Goal: Check status: Check status

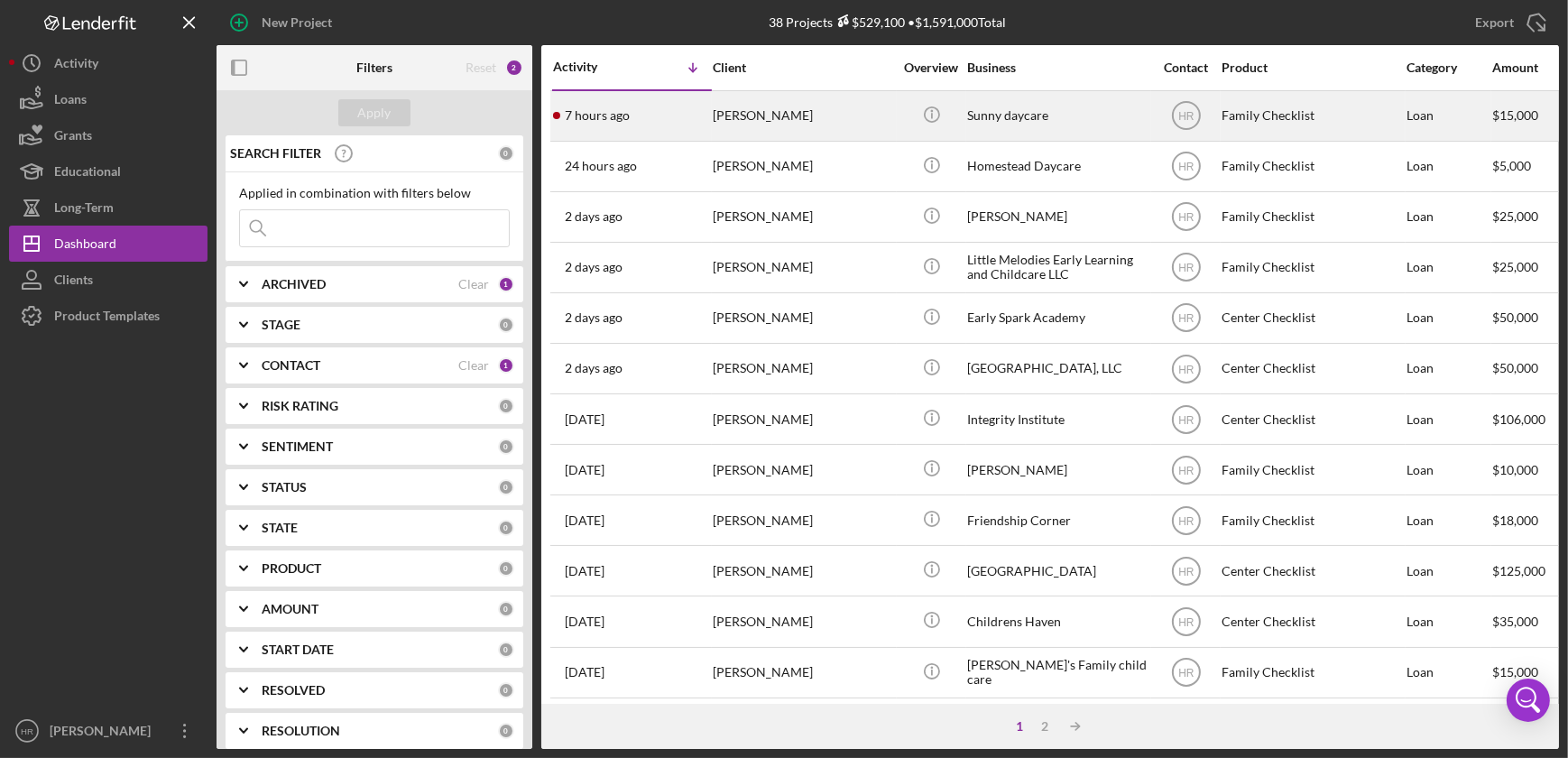
click at [980, 97] on div "Sunny daycare" at bounding box center [1057, 116] width 180 height 48
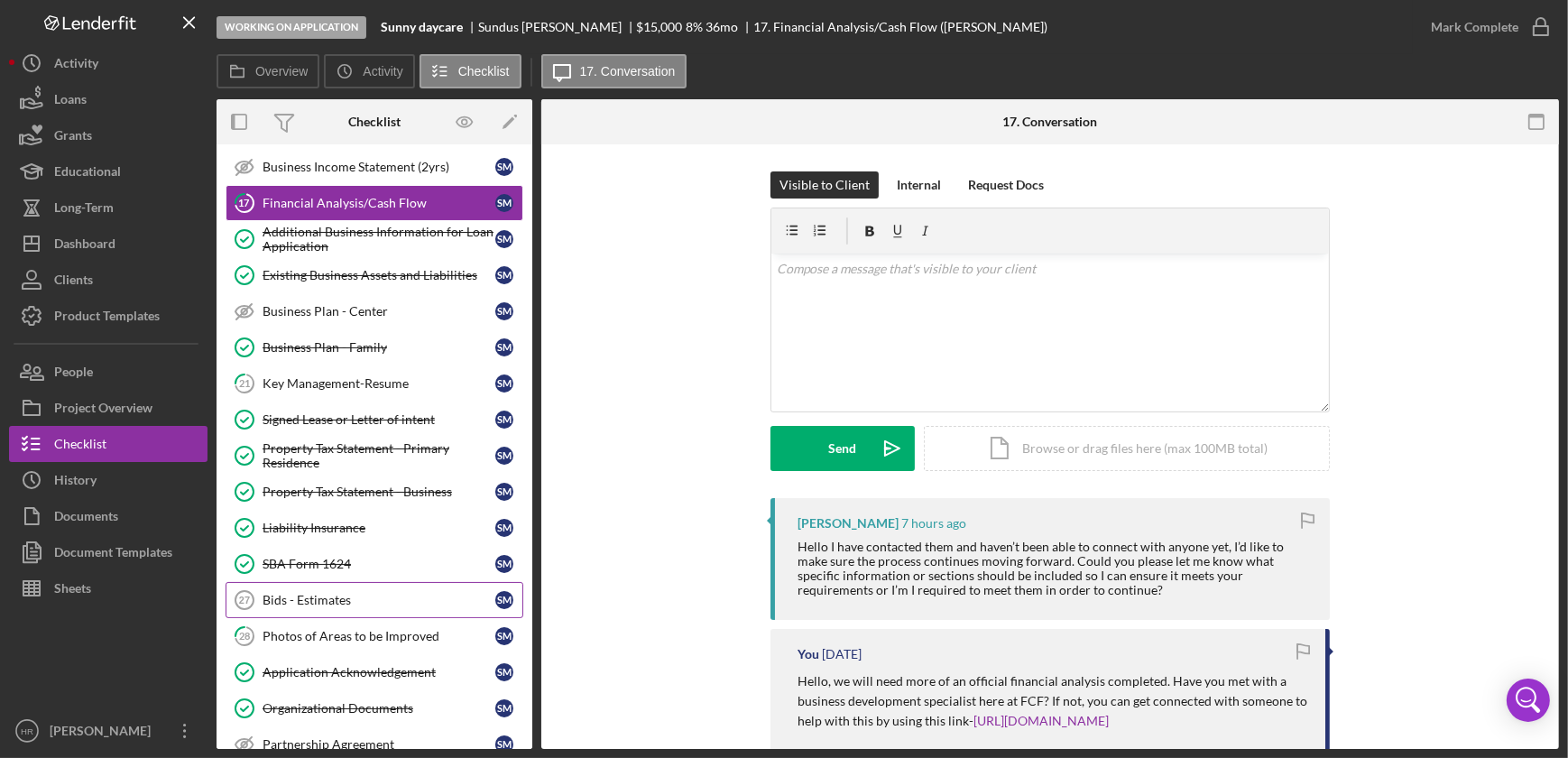
scroll to position [327, 0]
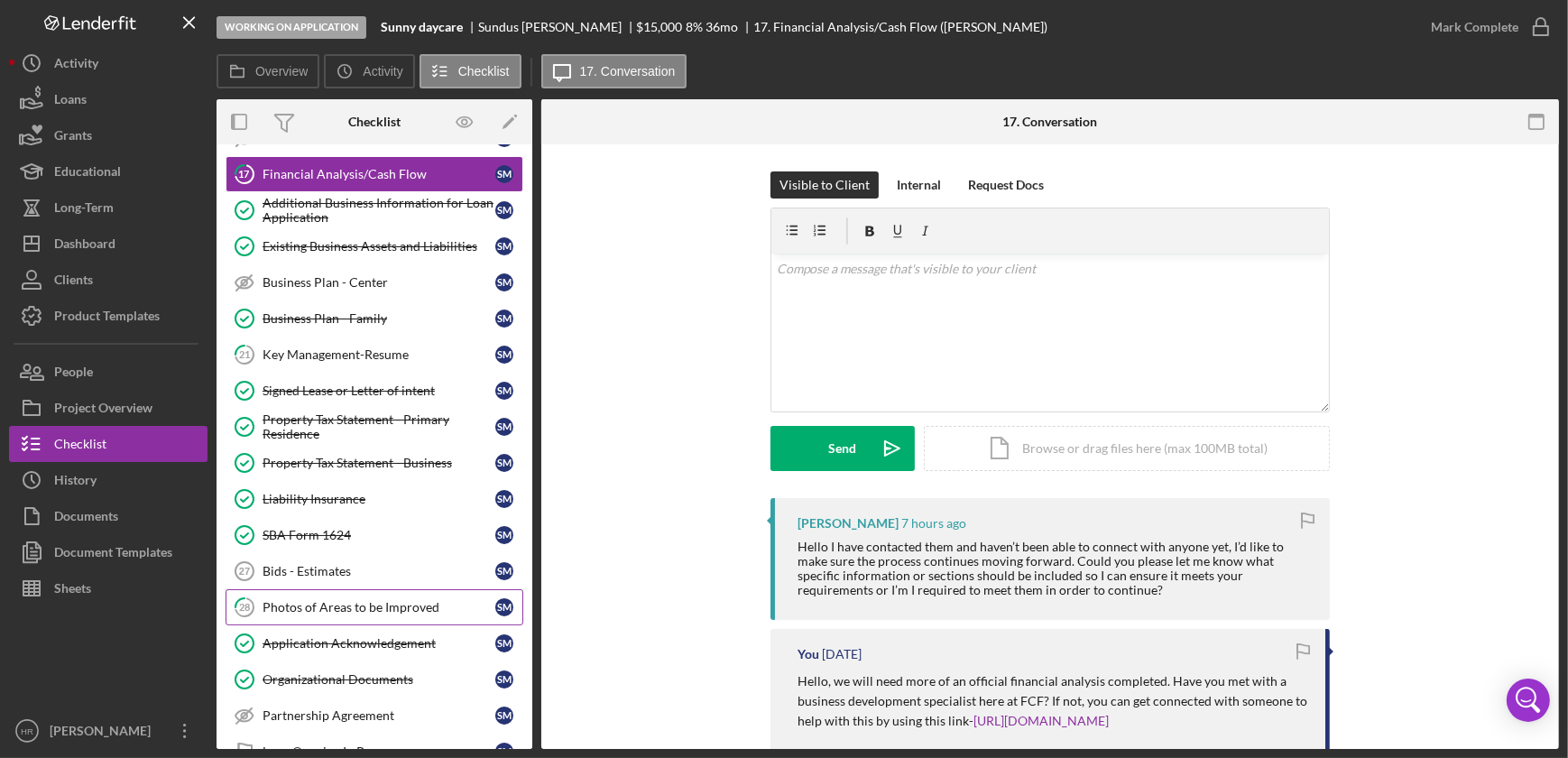
click at [321, 608] on div "Photos of Areas to be Improved" at bounding box center [379, 607] width 233 height 15
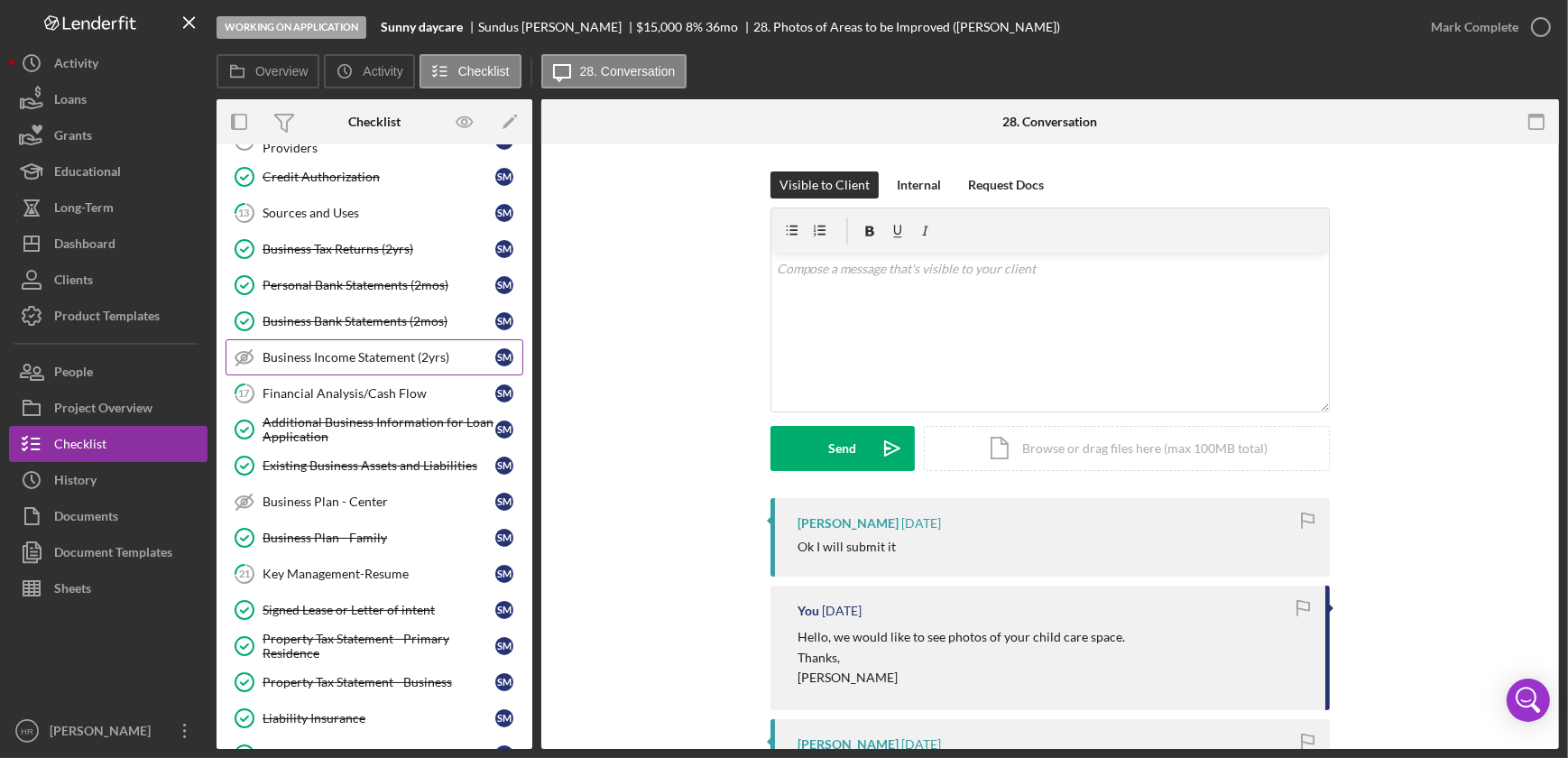
scroll to position [81, 0]
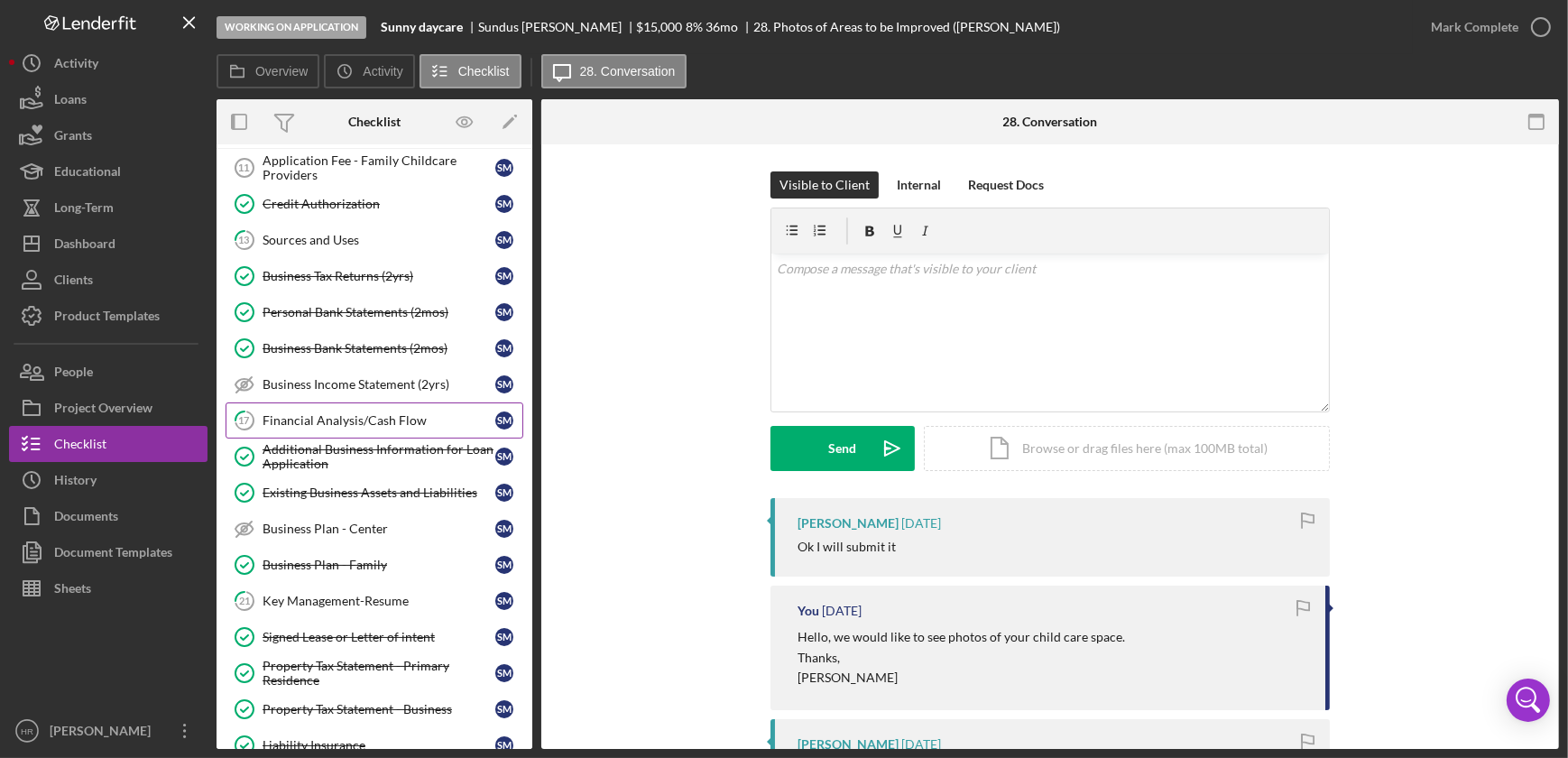
click at [353, 413] on div "Financial Analysis/Cash Flow" at bounding box center [379, 421] width 233 height 15
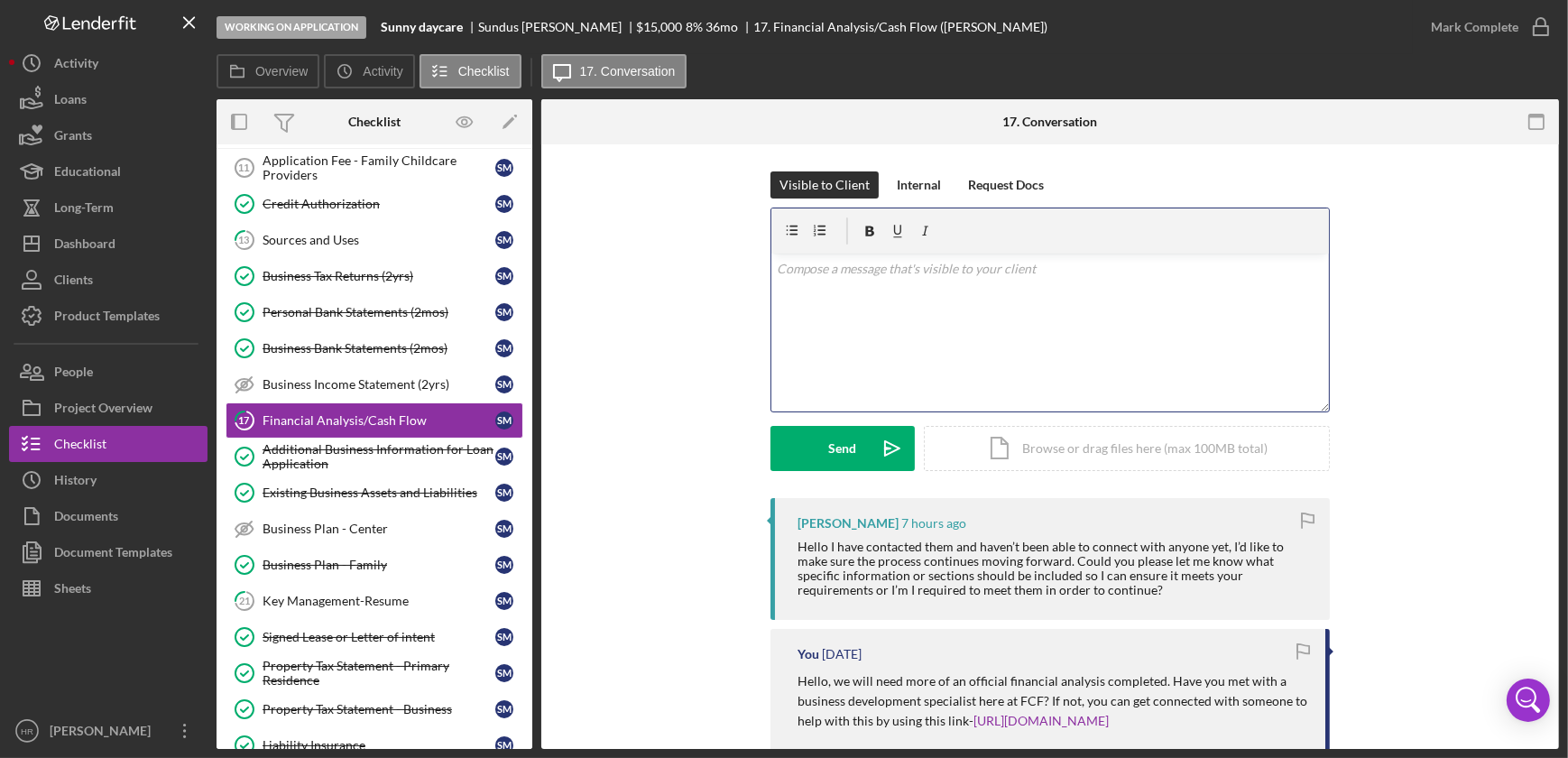
click at [847, 299] on div "v Color teal Color pink Remove color Add row above Add row below Add column bef…" at bounding box center [1049, 332] width 557 height 158
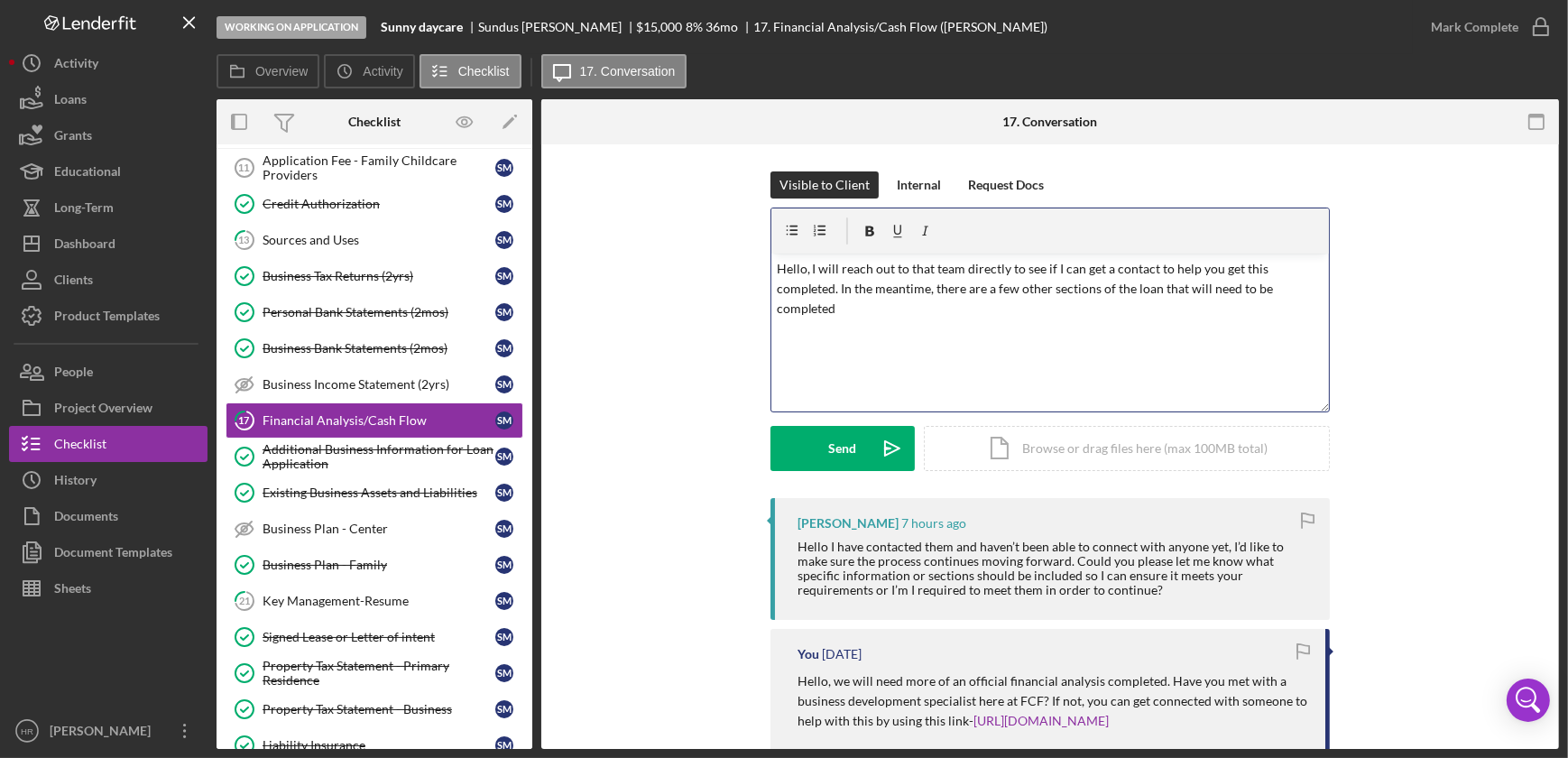
click at [876, 310] on p "Hello, I will reach out to that team directly to see if I can get a contact to …" at bounding box center [1050, 288] width 547 height 60
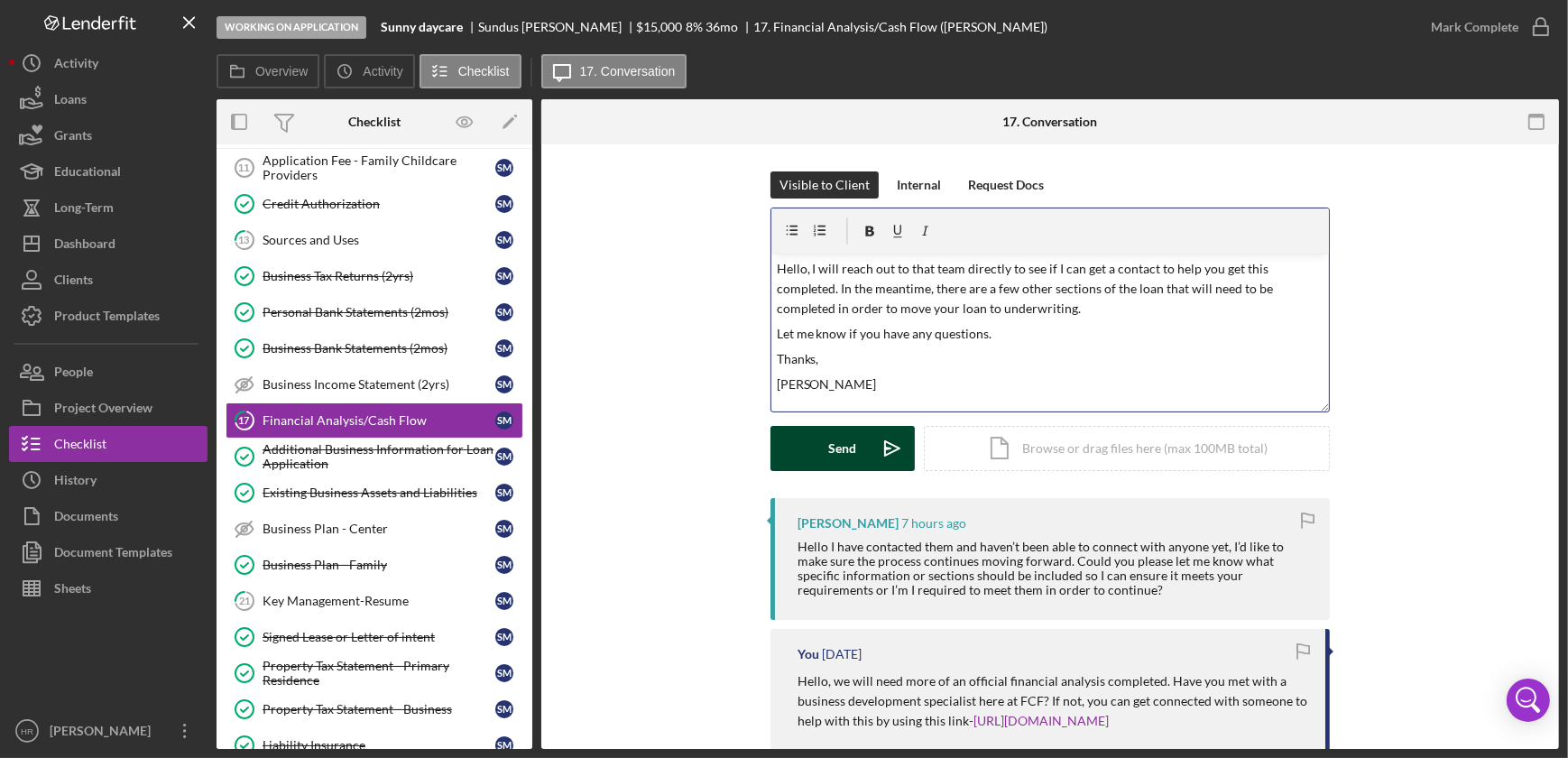
click at [832, 441] on div "Send" at bounding box center [843, 448] width 28 height 45
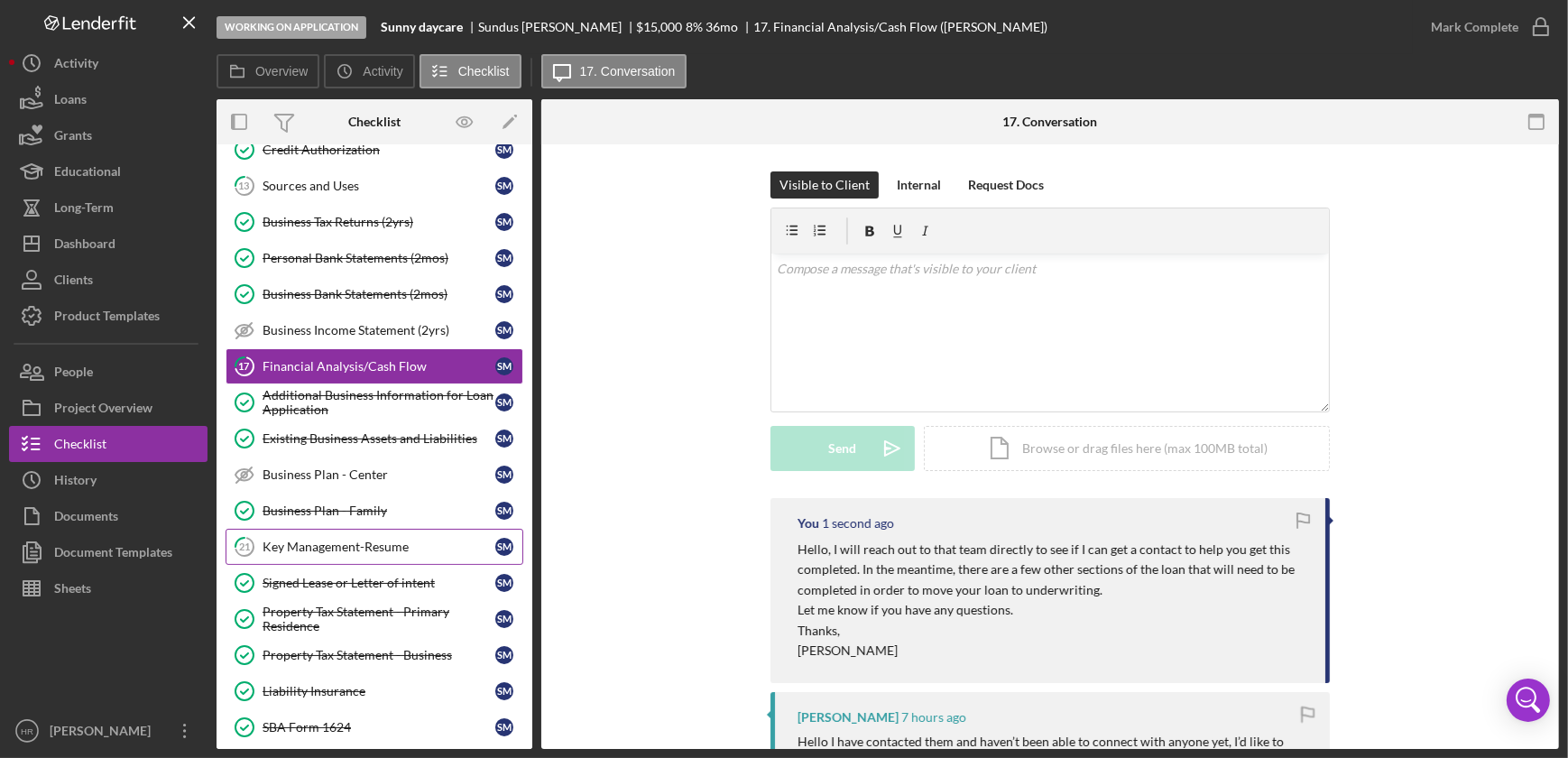
scroll to position [164, 0]
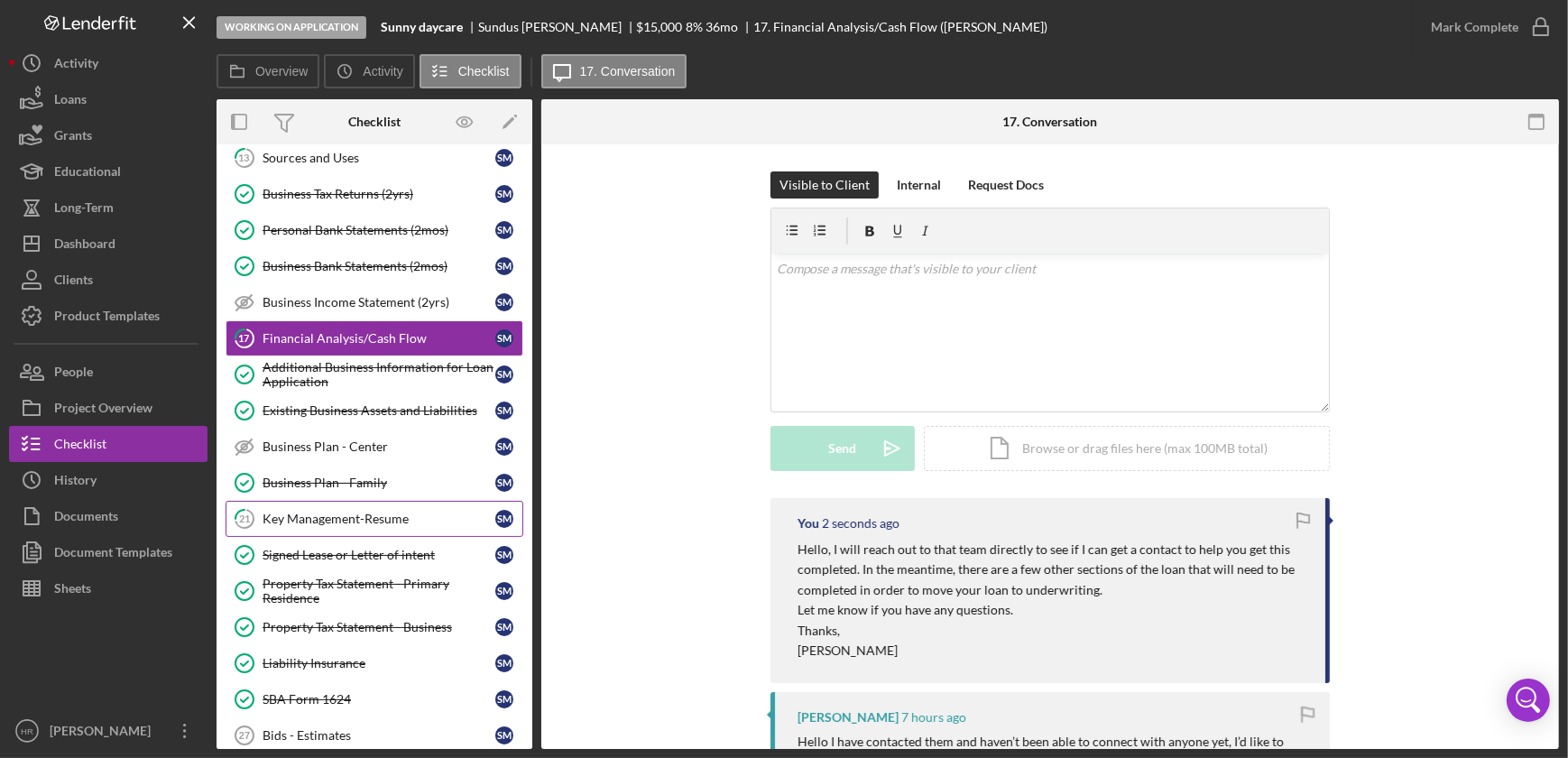
click at [352, 516] on div "Key Management-Resume" at bounding box center [379, 519] width 233 height 15
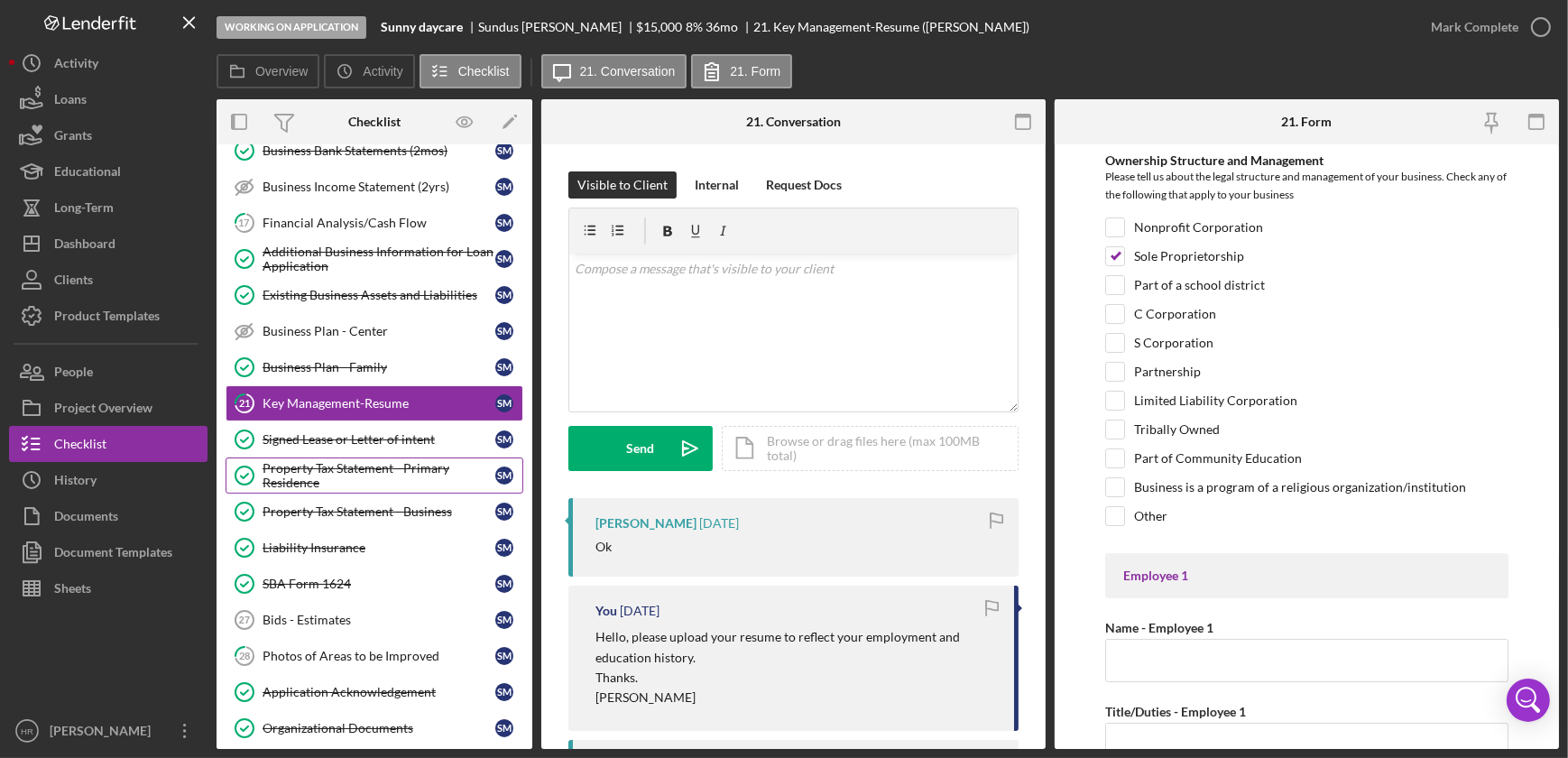
scroll to position [327, 0]
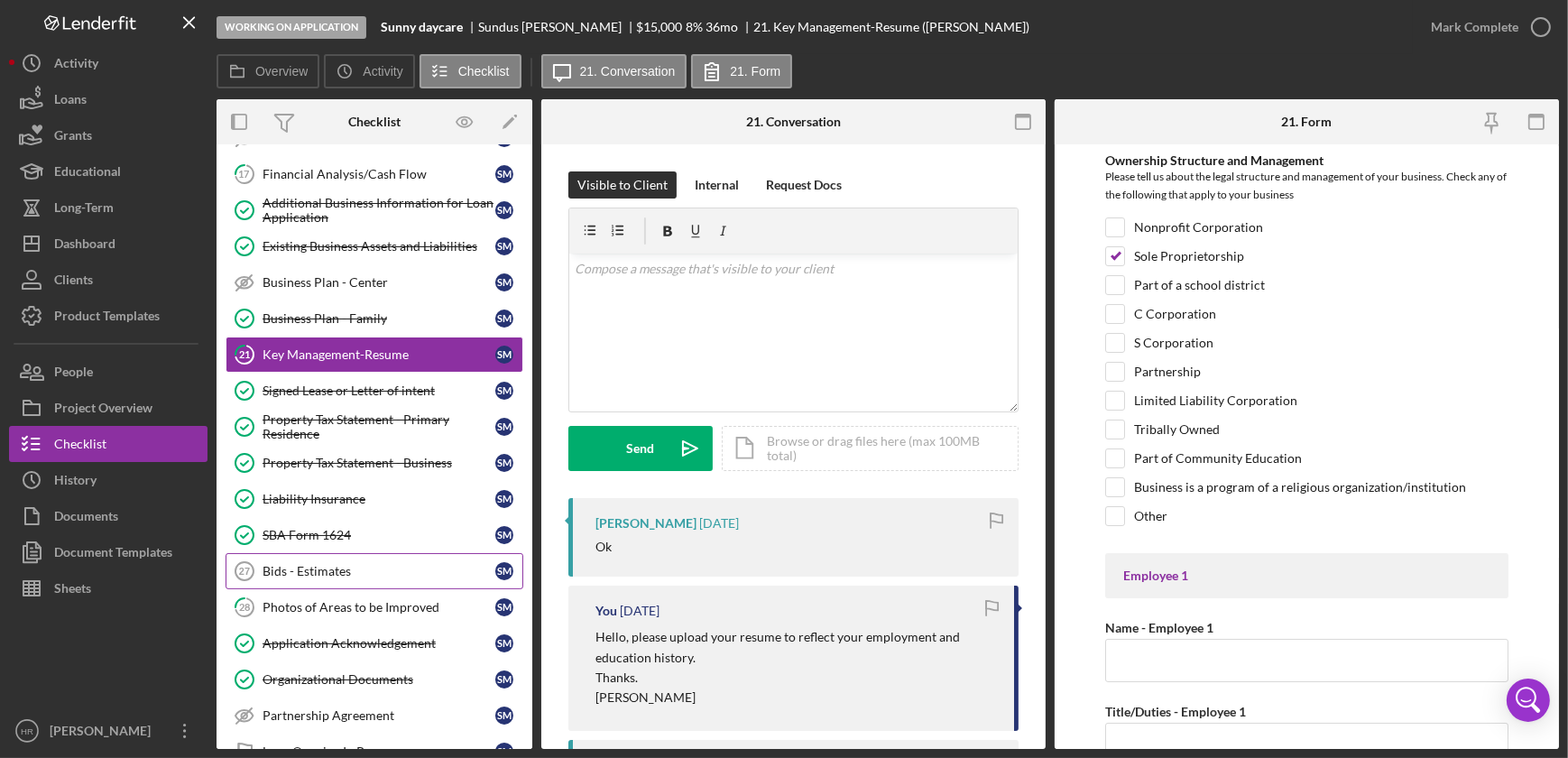
click at [361, 565] on div "Bids - Estimates" at bounding box center [379, 571] width 233 height 15
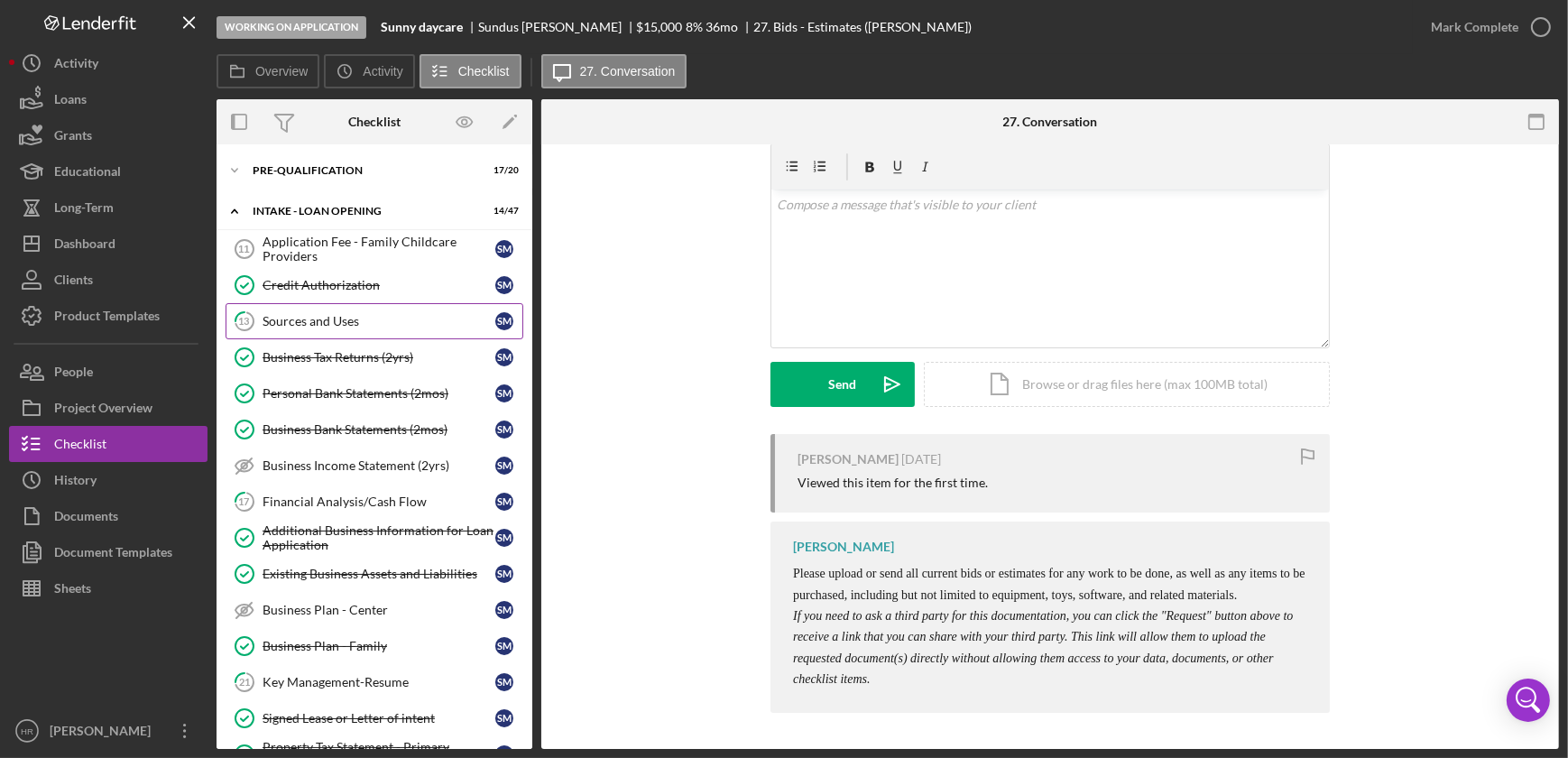
click at [332, 312] on link "13 Sources and Uses S M" at bounding box center [374, 321] width 298 height 36
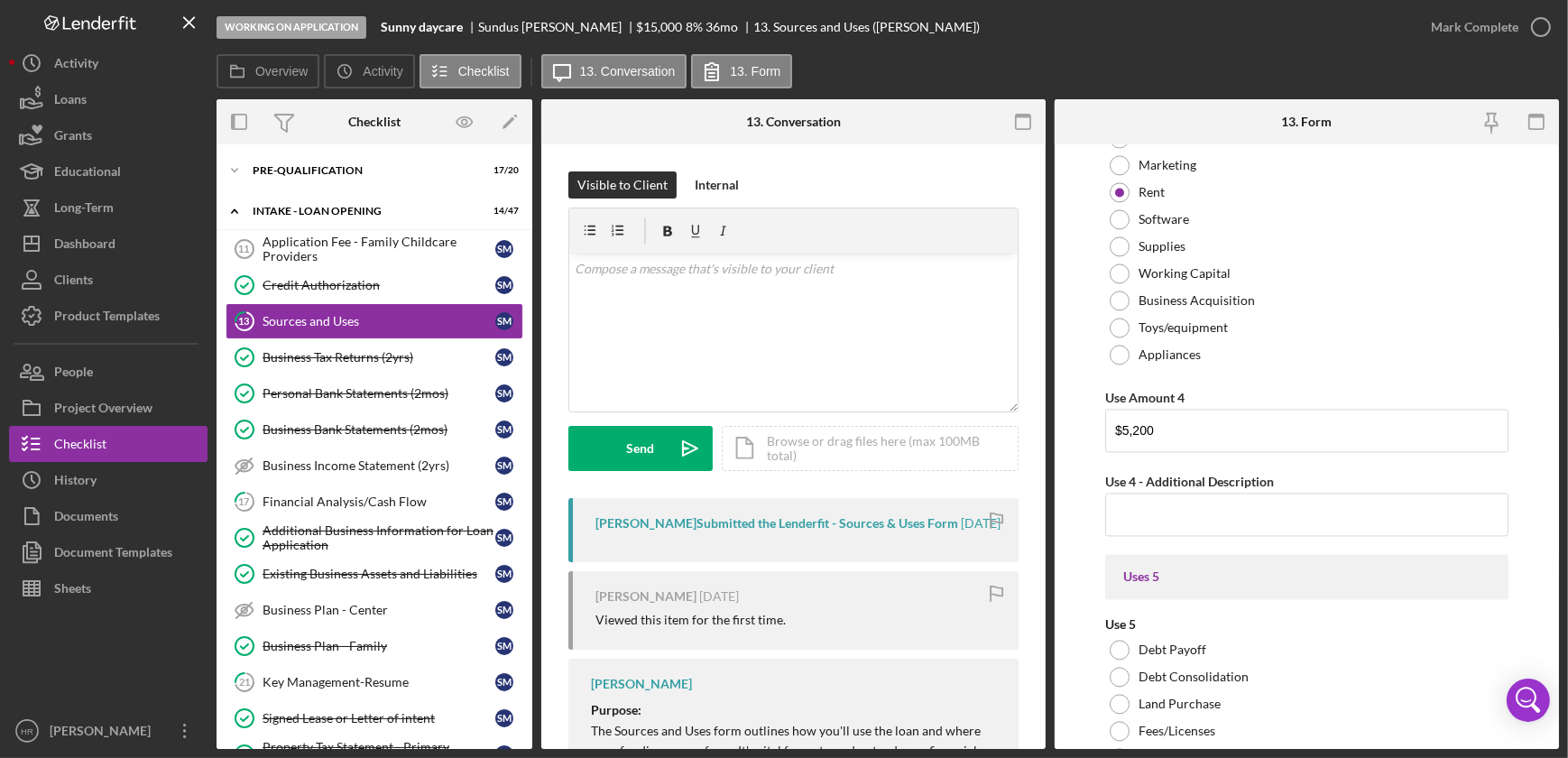
scroll to position [4838, 0]
click at [842, 327] on div "v Color teal Color pink Remove color Add row above Add row below Add column bef…" at bounding box center [793, 332] width 448 height 158
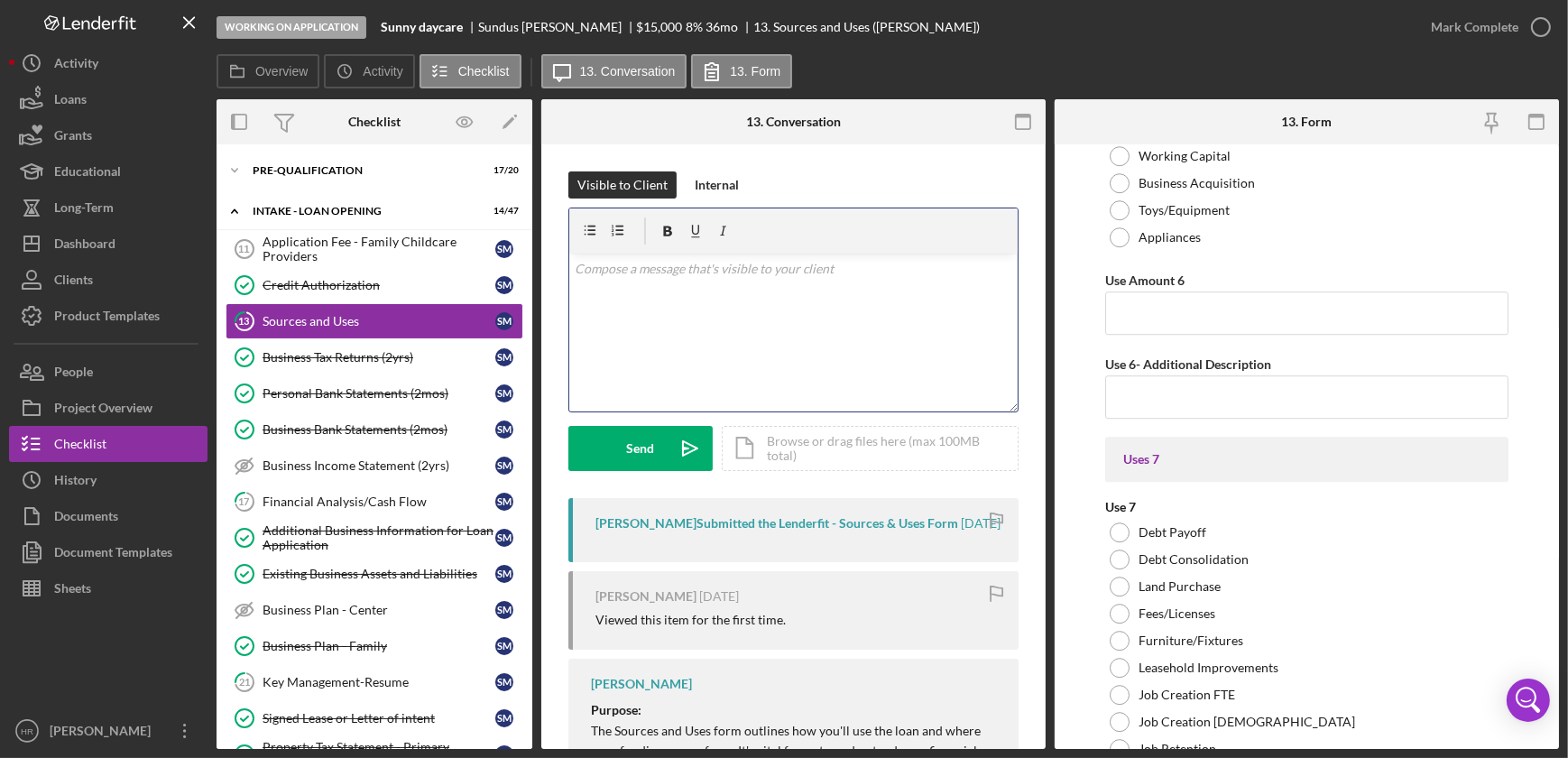
scroll to position [6478, 0]
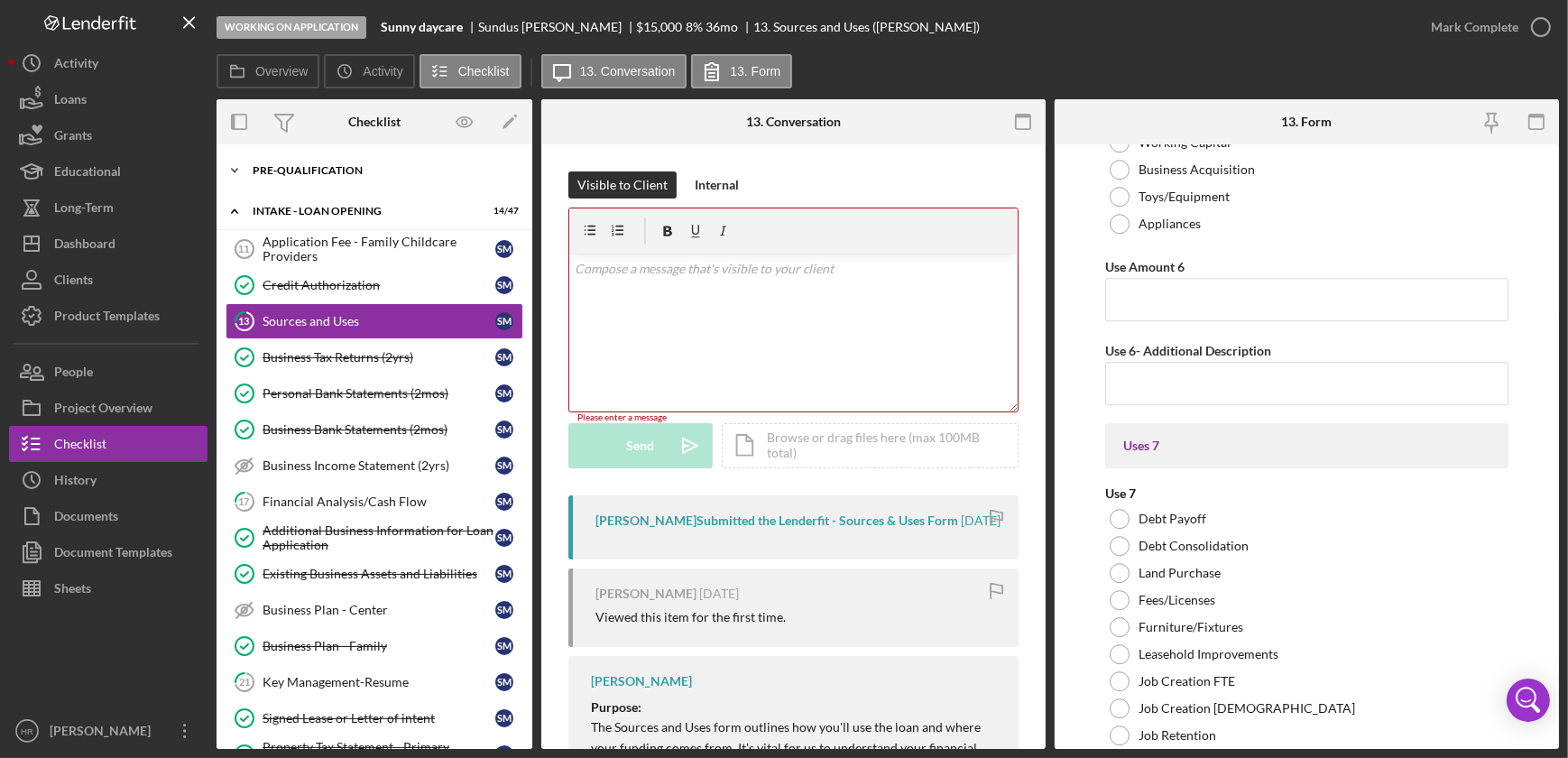
click at [318, 167] on div "Pre-Qualification" at bounding box center [381, 171] width 257 height 11
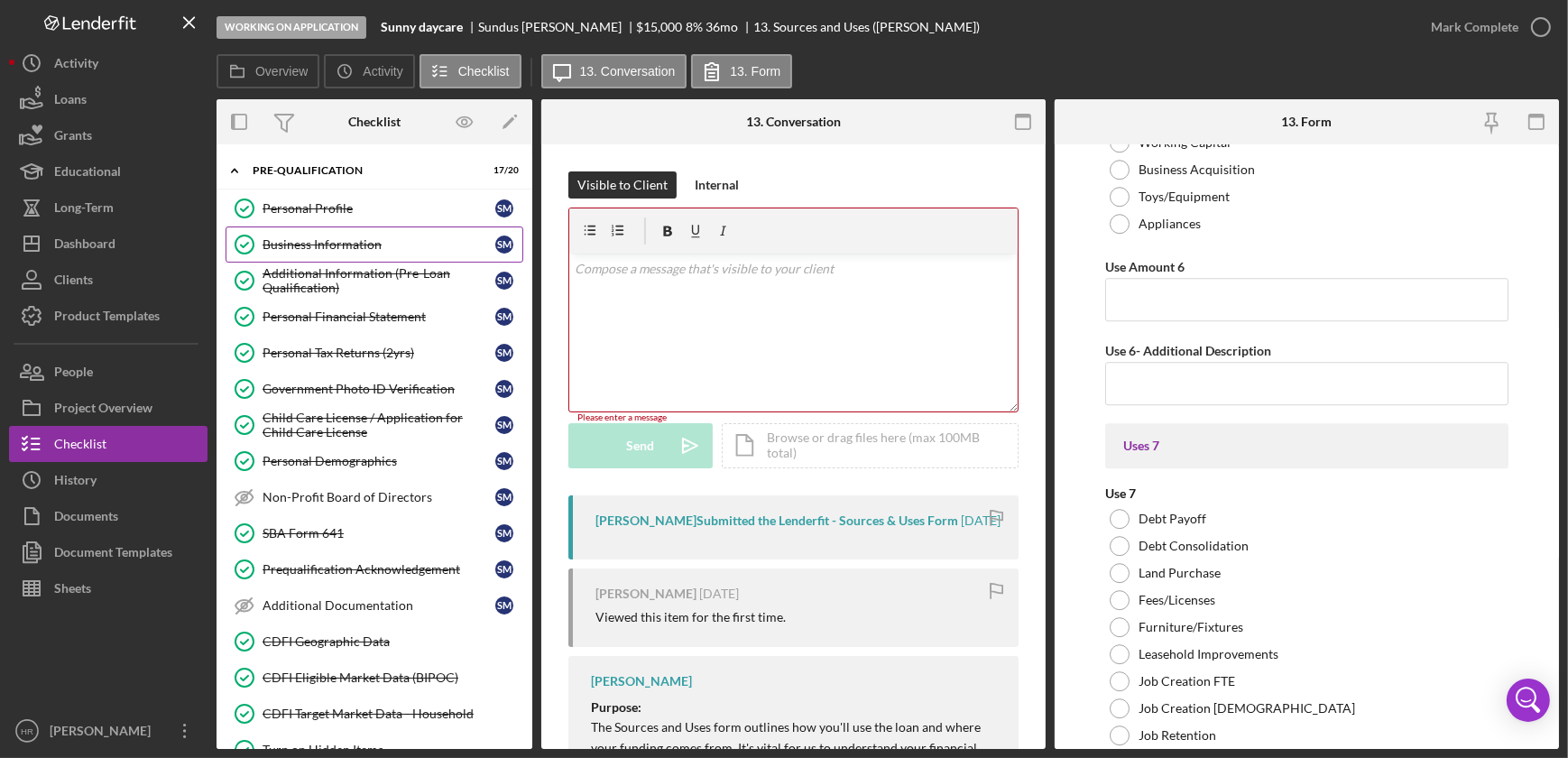
click at [315, 240] on div "Business Information" at bounding box center [379, 245] width 233 height 15
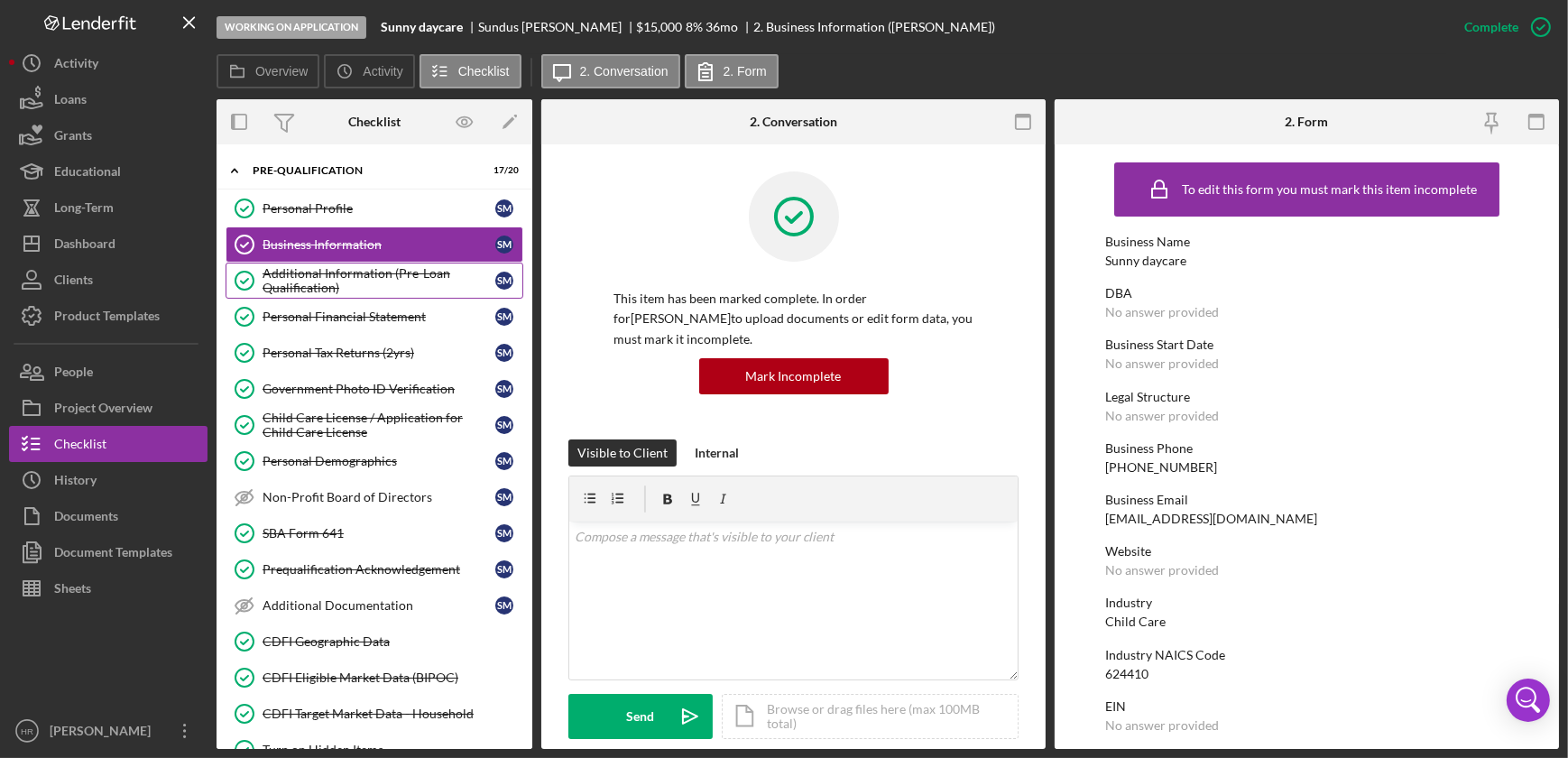
click at [334, 277] on div "Additional Information (Pre-Loan Qualification)" at bounding box center [379, 280] width 233 height 29
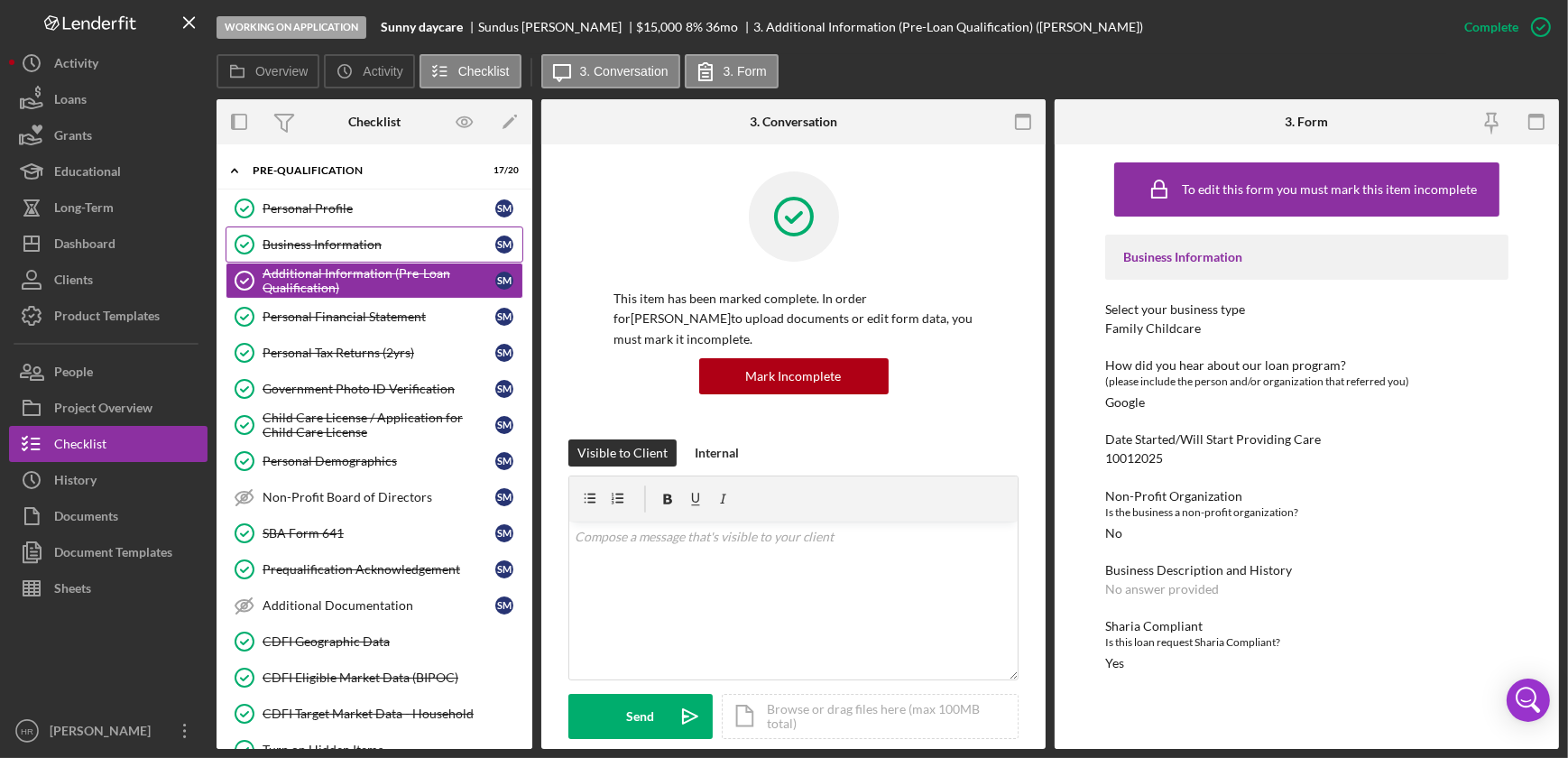
click at [349, 238] on div "Business Information" at bounding box center [379, 245] width 233 height 15
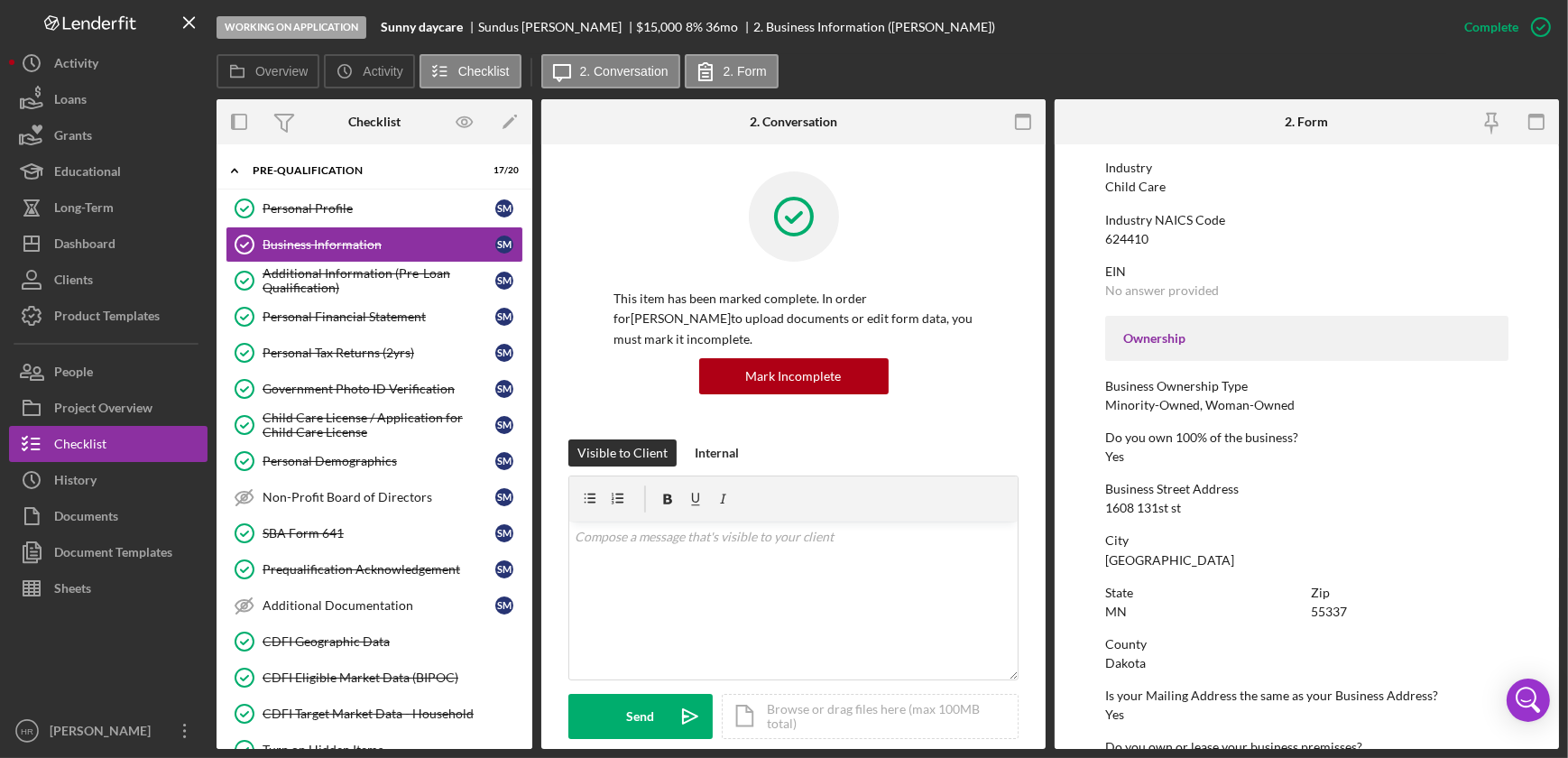
scroll to position [492, 0]
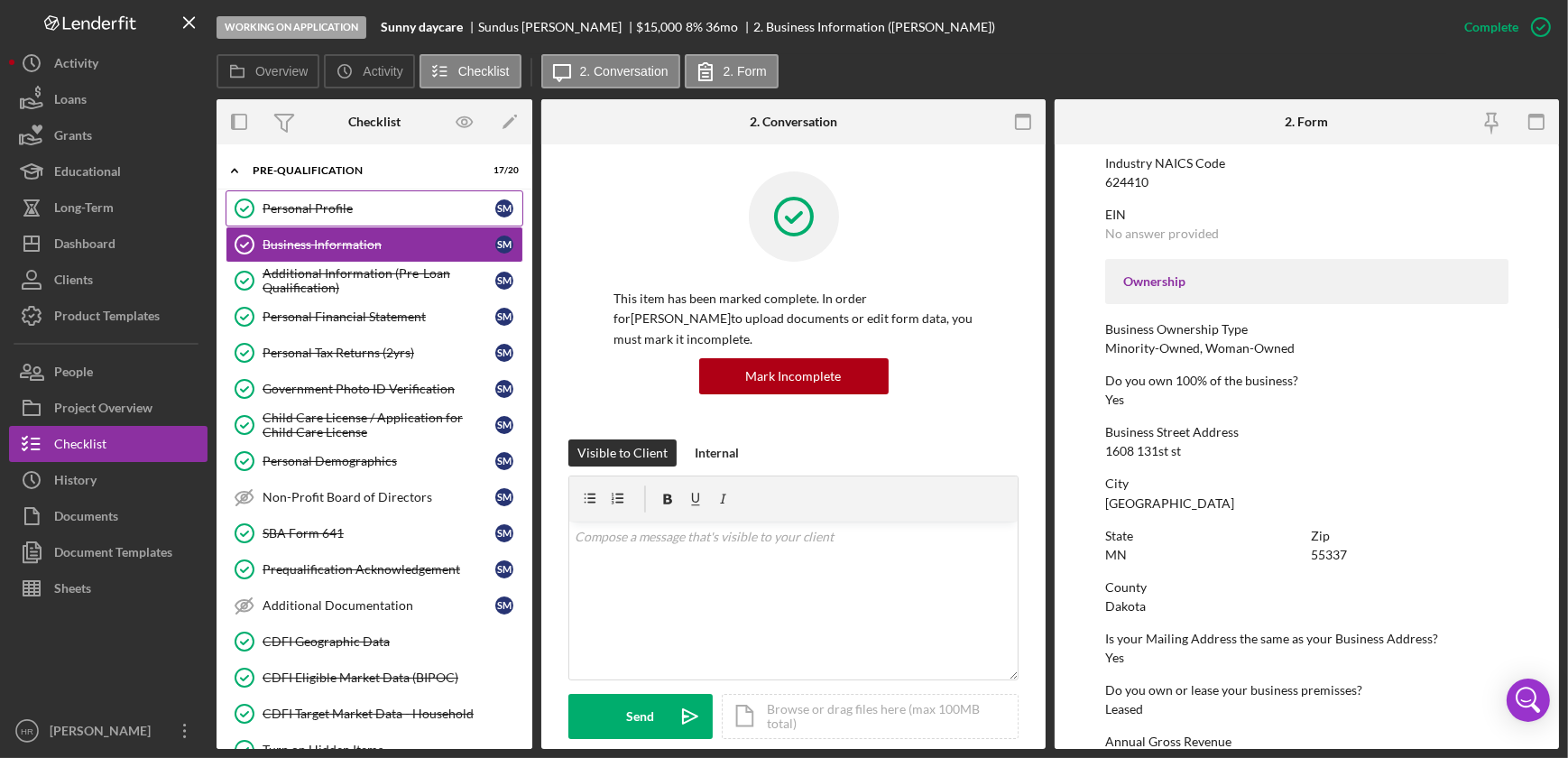
click at [298, 211] on div "Personal Profile" at bounding box center [379, 209] width 233 height 15
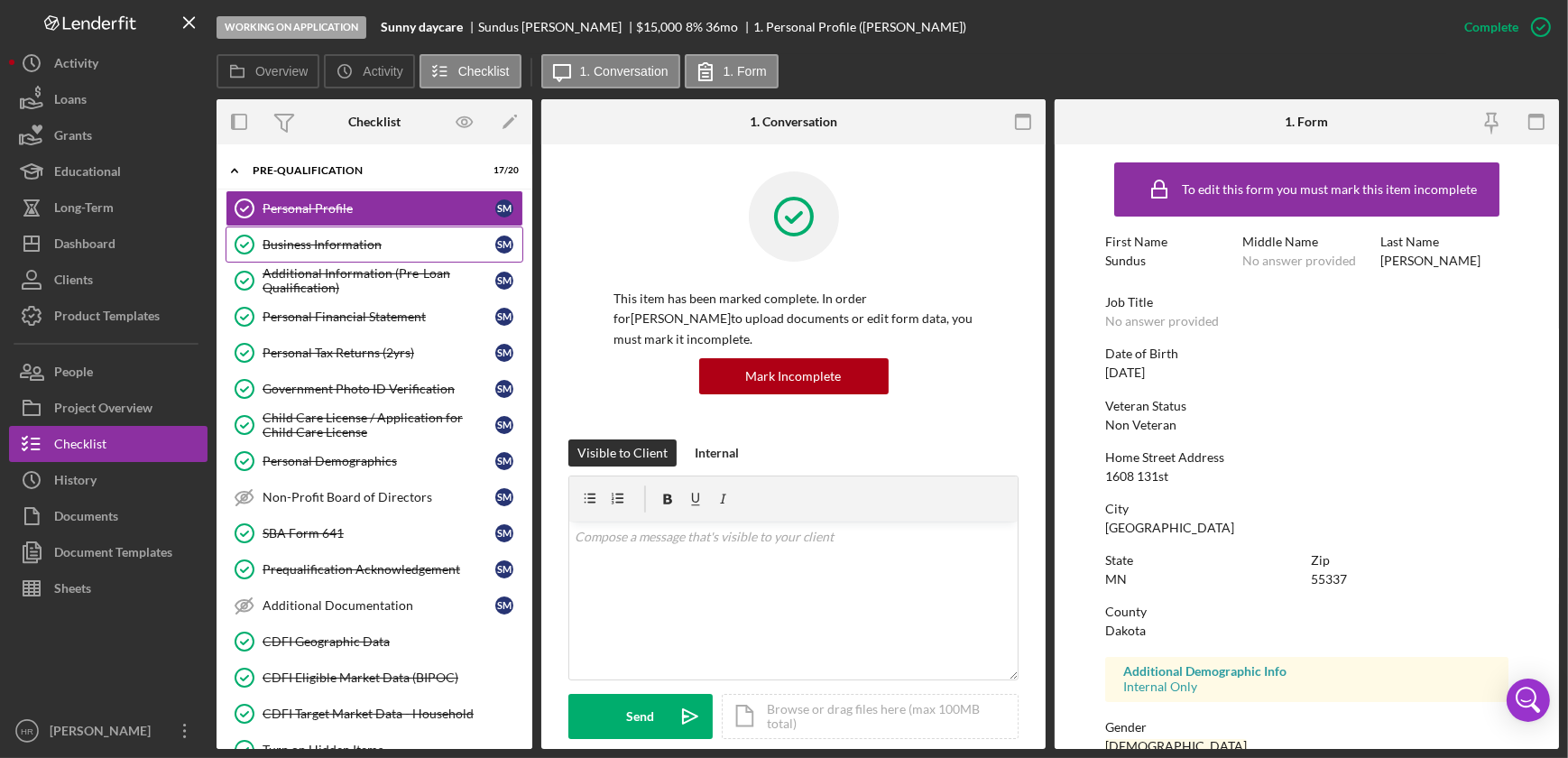
click at [314, 247] on div "Business Information" at bounding box center [379, 245] width 233 height 15
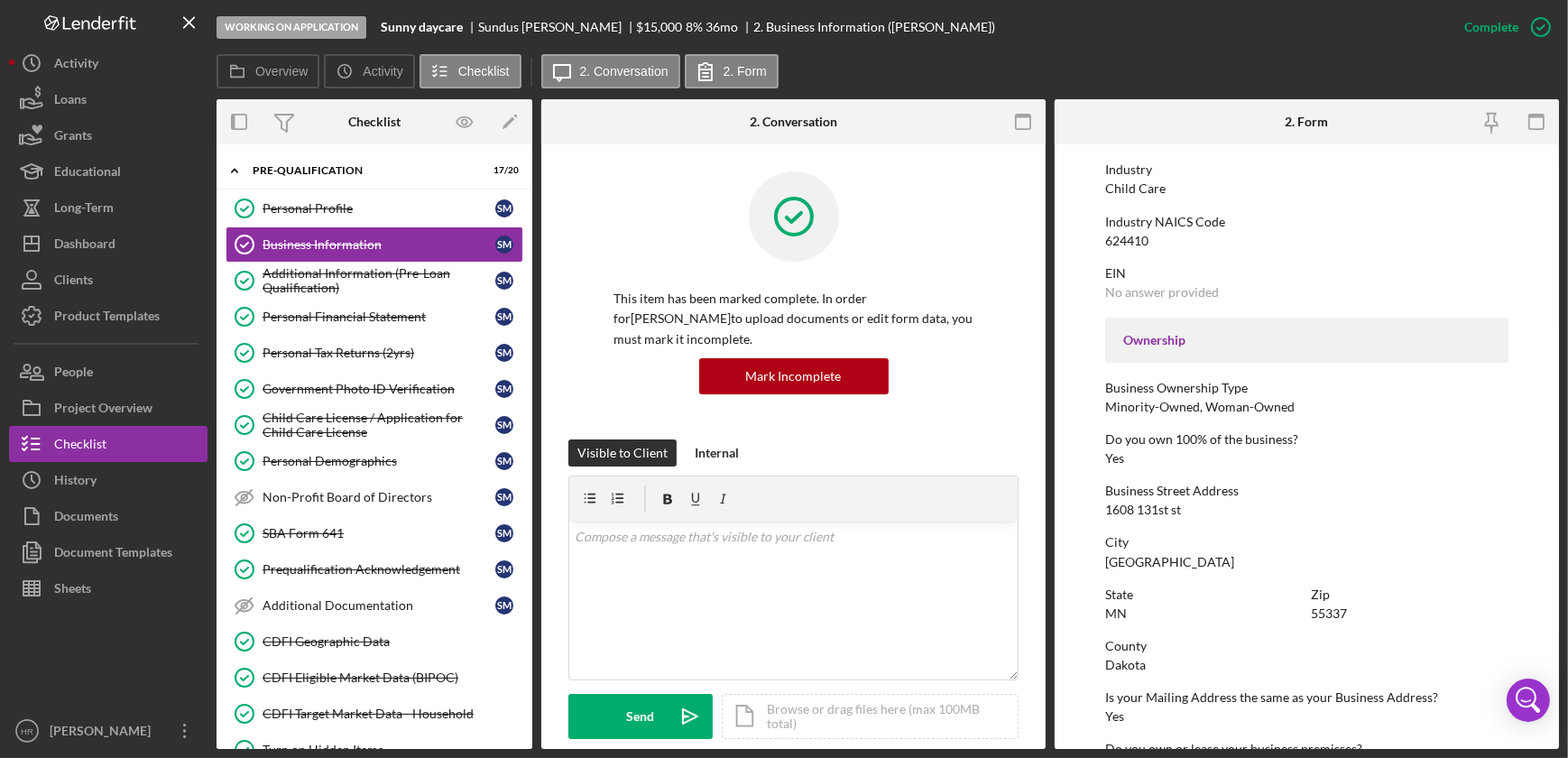
scroll to position [492, 0]
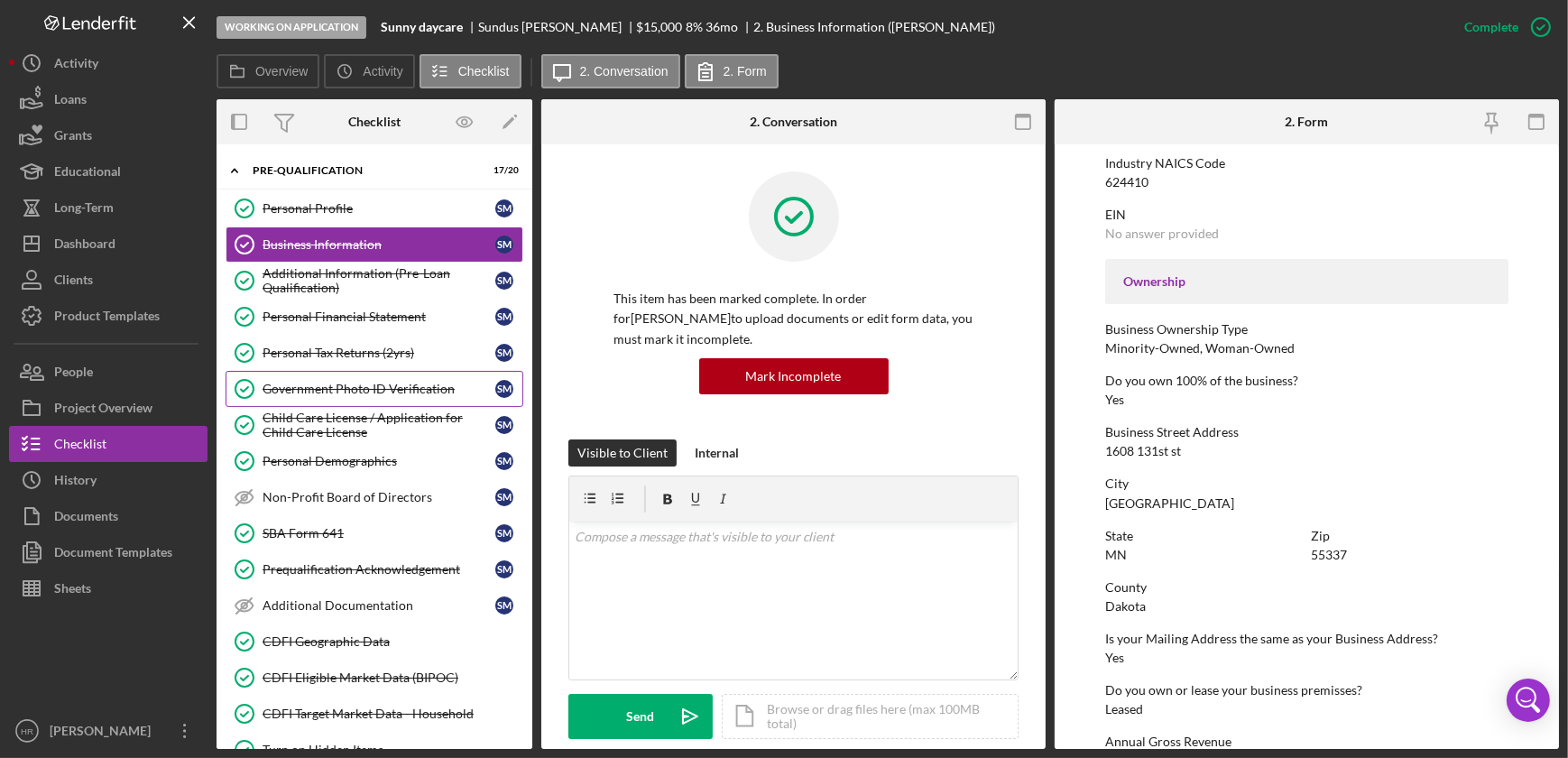
click at [295, 385] on div "Government Photo ID Verification" at bounding box center [379, 389] width 233 height 15
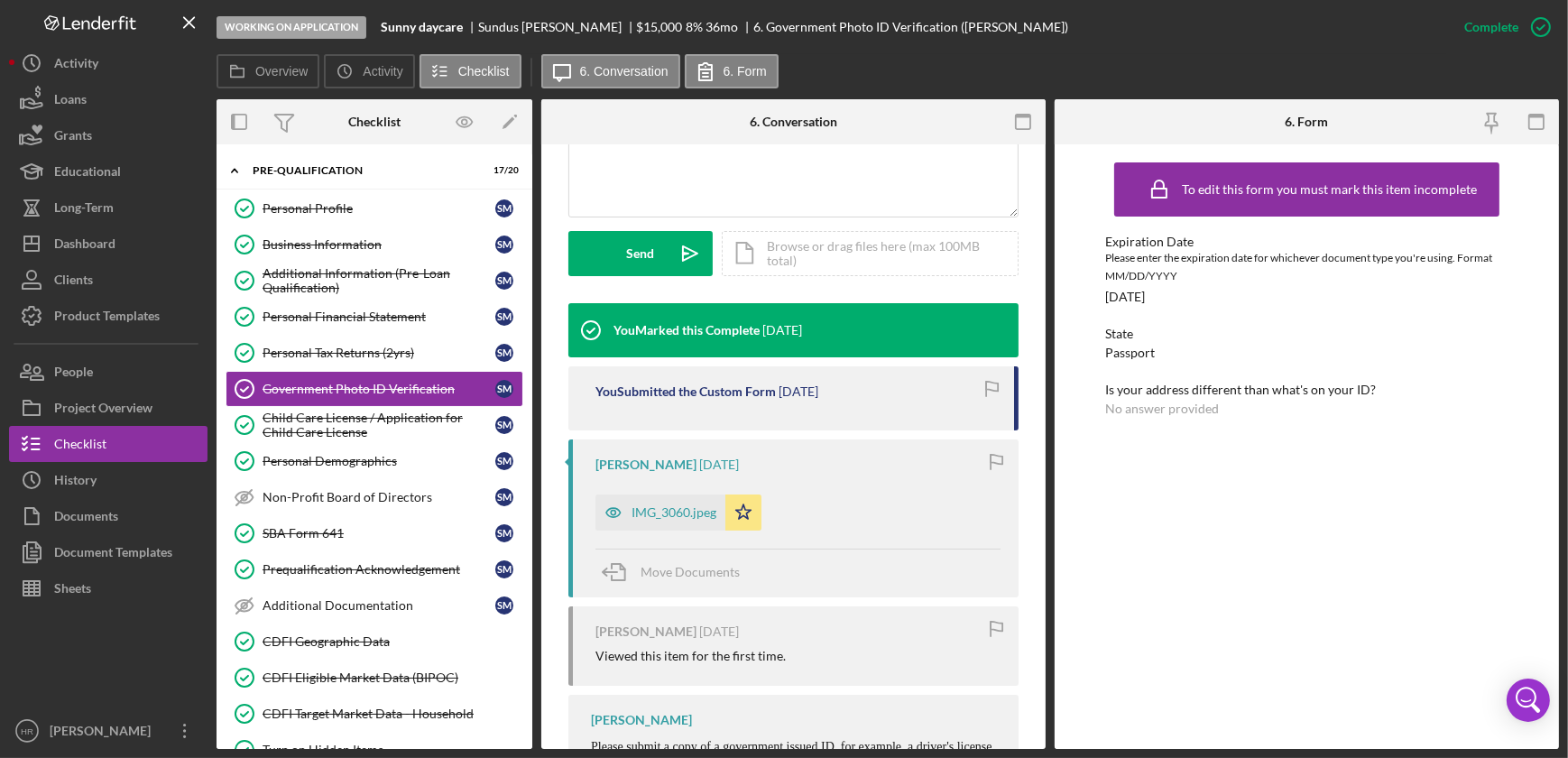
scroll to position [492, 0]
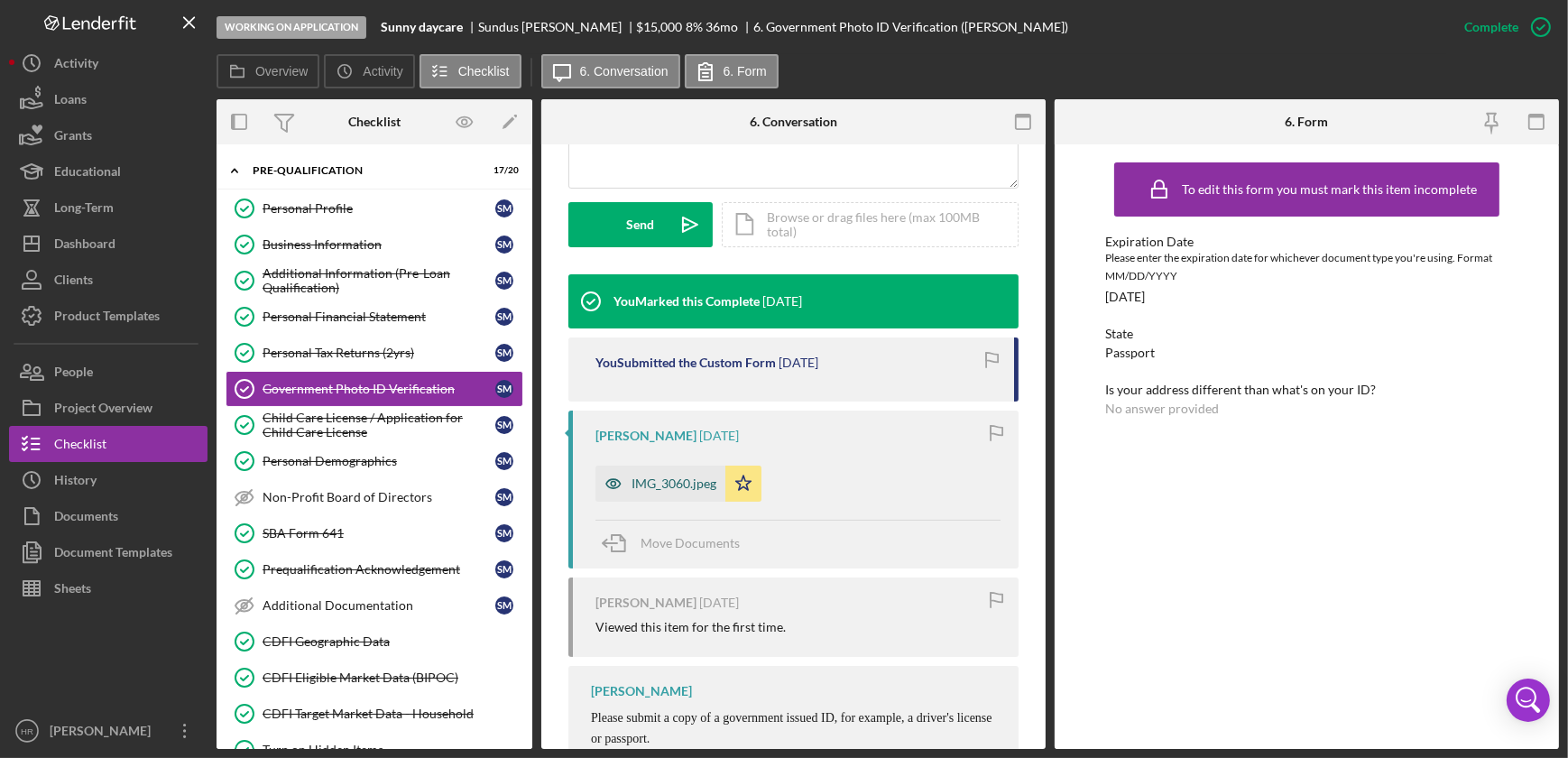
click at [648, 478] on div "IMG_3060.jpeg" at bounding box center [674, 483] width 85 height 15
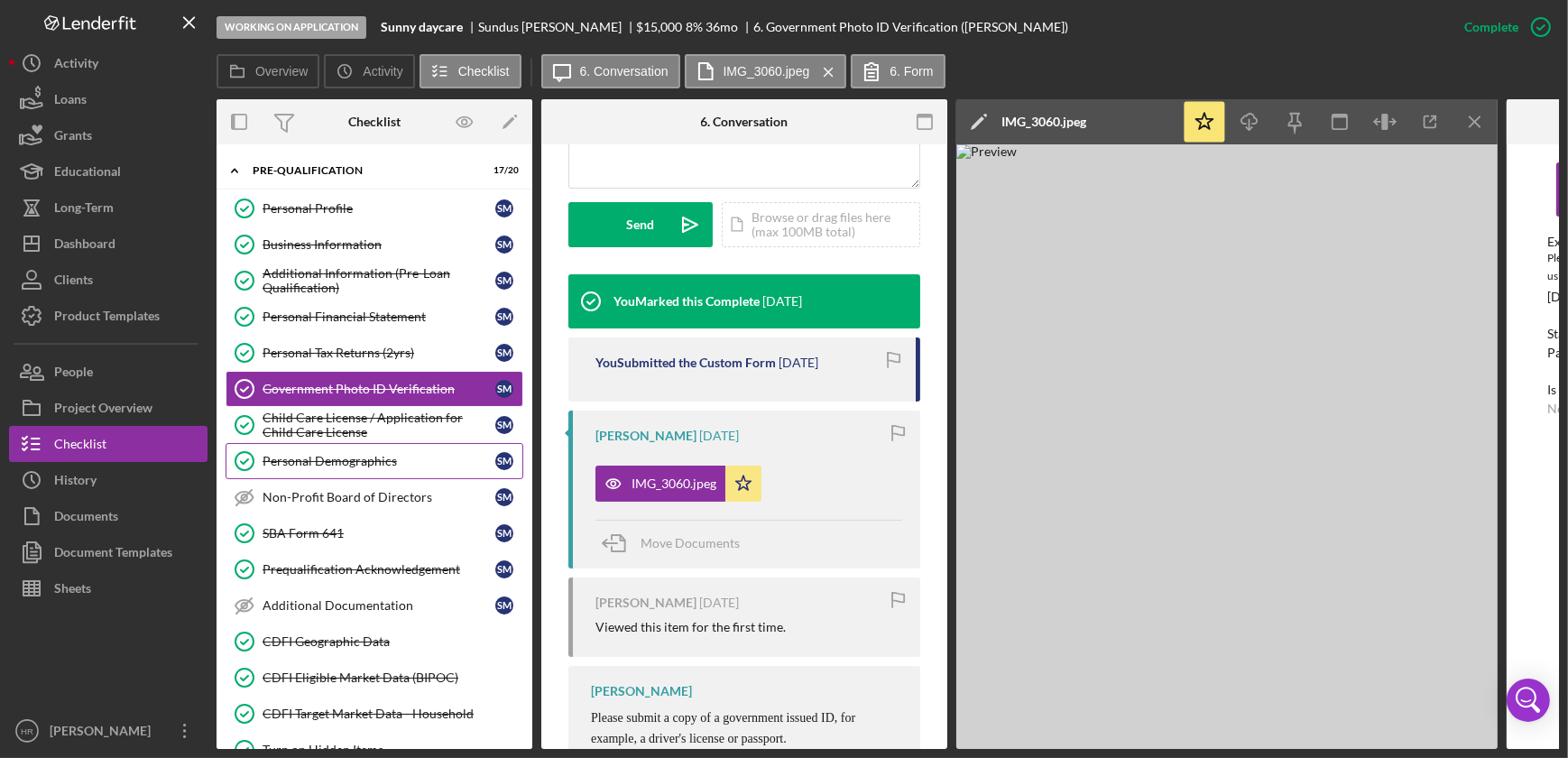
click at [339, 459] on div "Personal Demographics" at bounding box center [379, 461] width 233 height 15
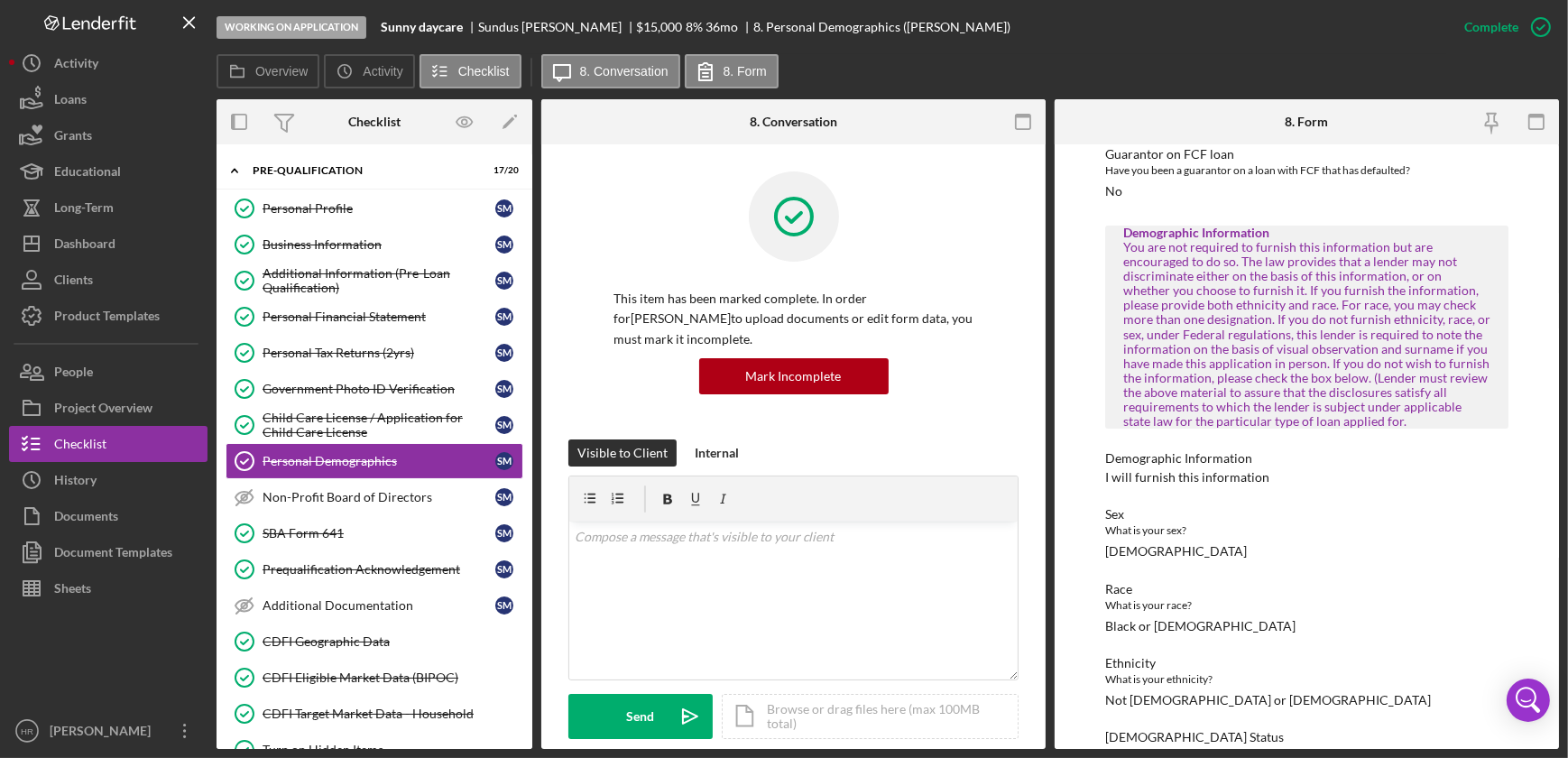
scroll to position [740, 0]
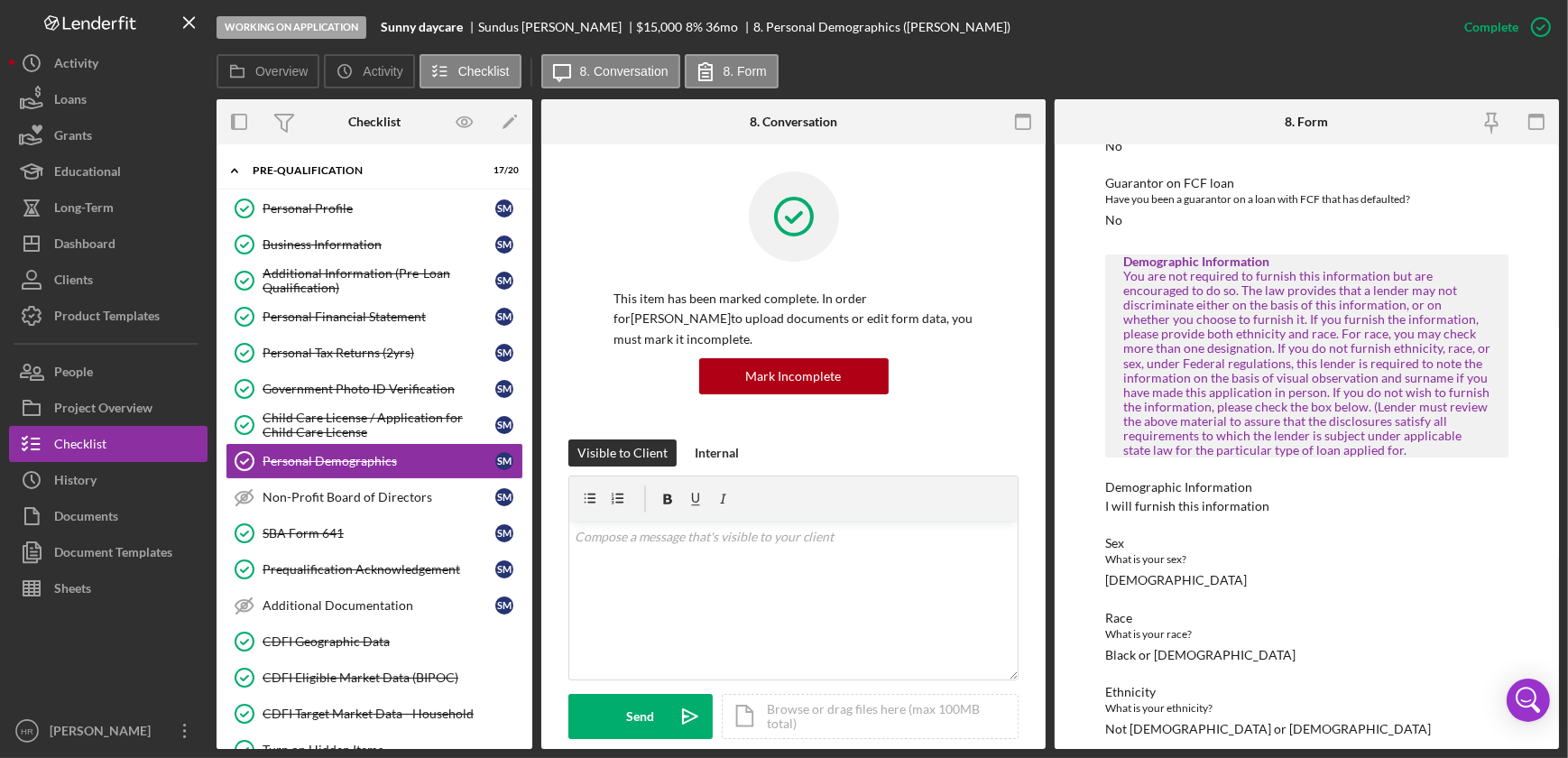
click at [476, 26] on div "Sunny daycare" at bounding box center [429, 27] width 97 height 15
drag, startPoint x: 478, startPoint y: 26, endPoint x: 578, endPoint y: 24, distance: 100.0
click at [578, 24] on div "[PERSON_NAME]" at bounding box center [557, 27] width 159 height 15
copy div "[PERSON_NAME]"
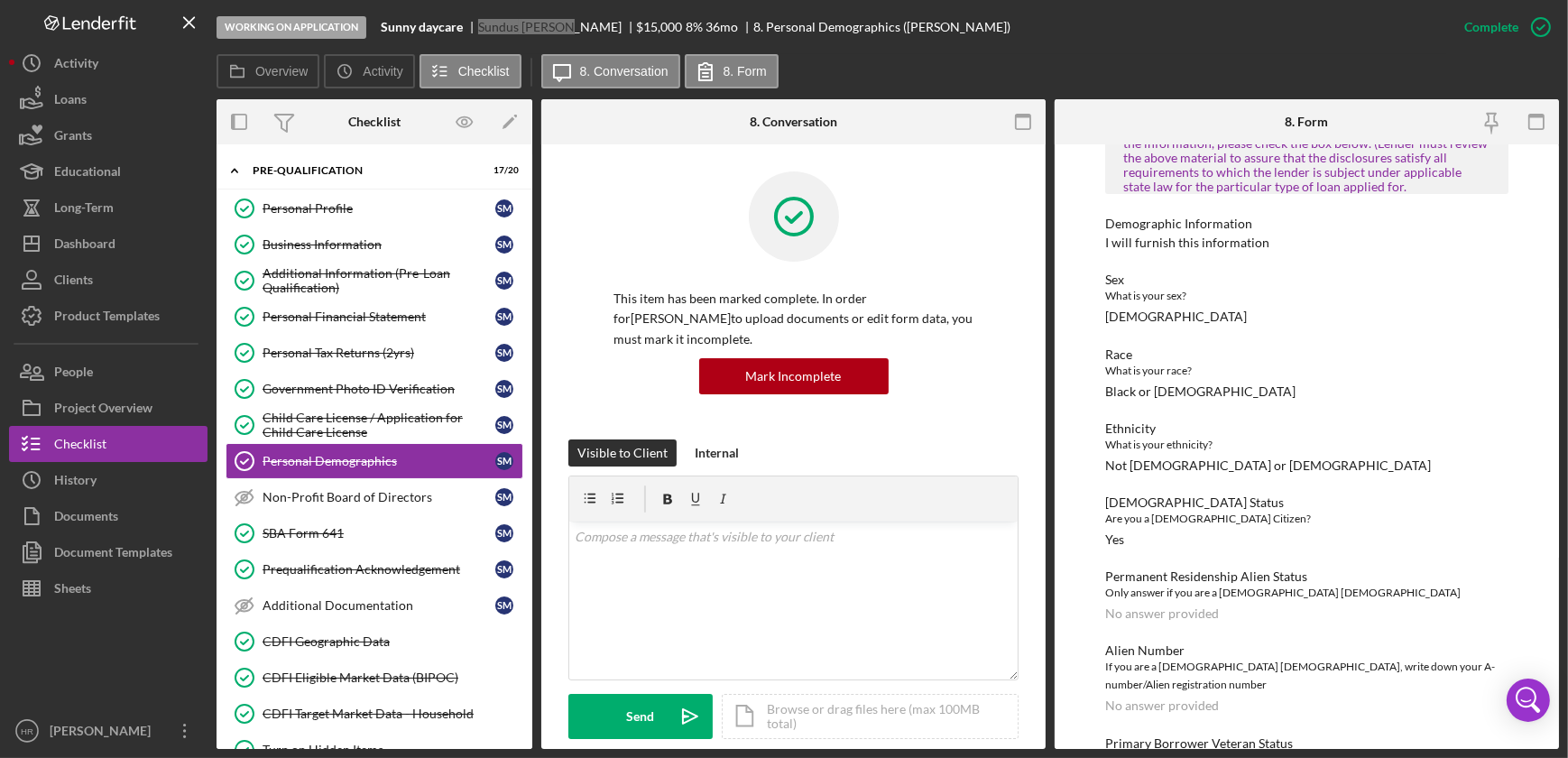
scroll to position [904, 0]
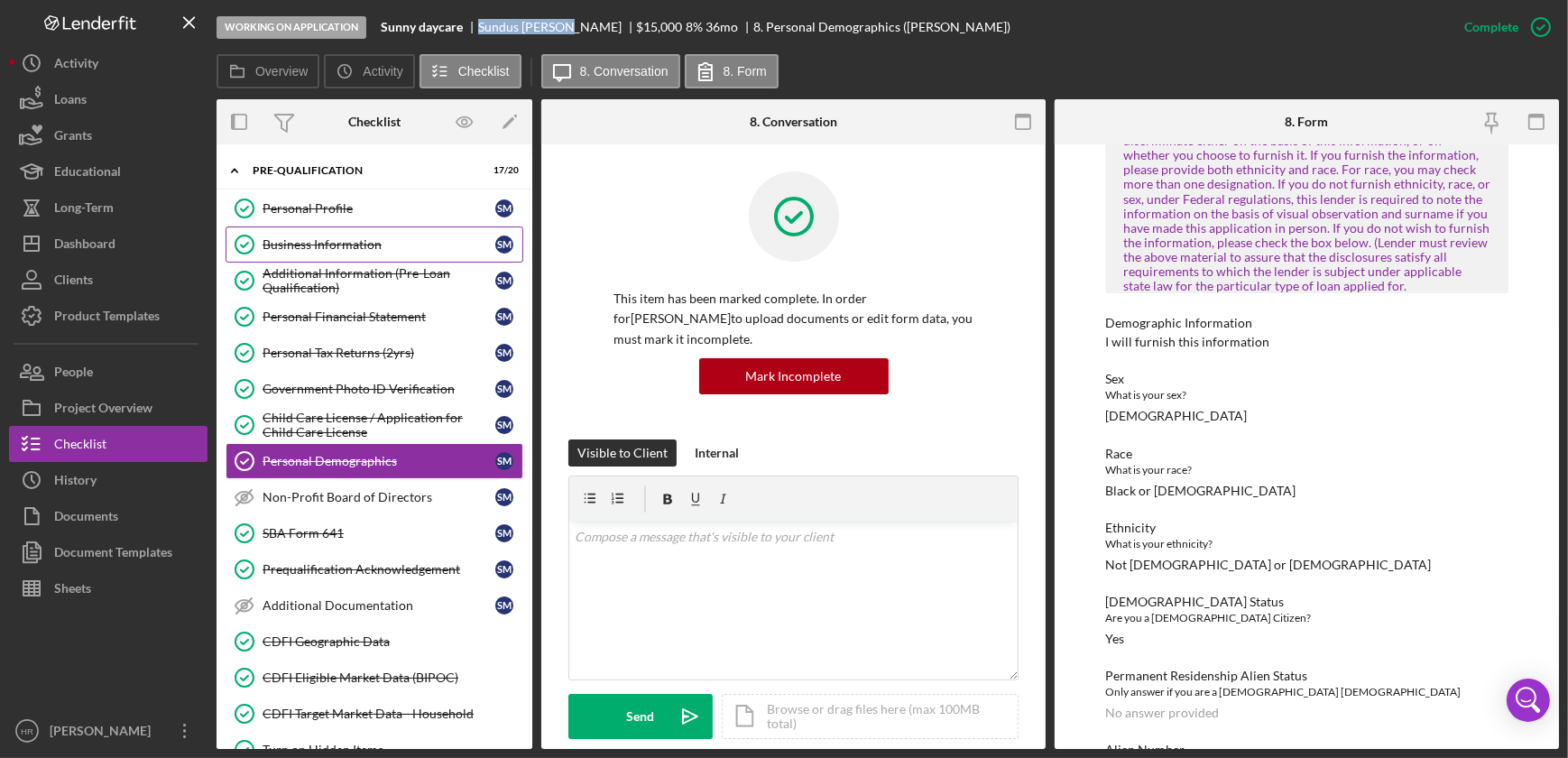
click at [370, 240] on div "Business Information" at bounding box center [379, 245] width 233 height 15
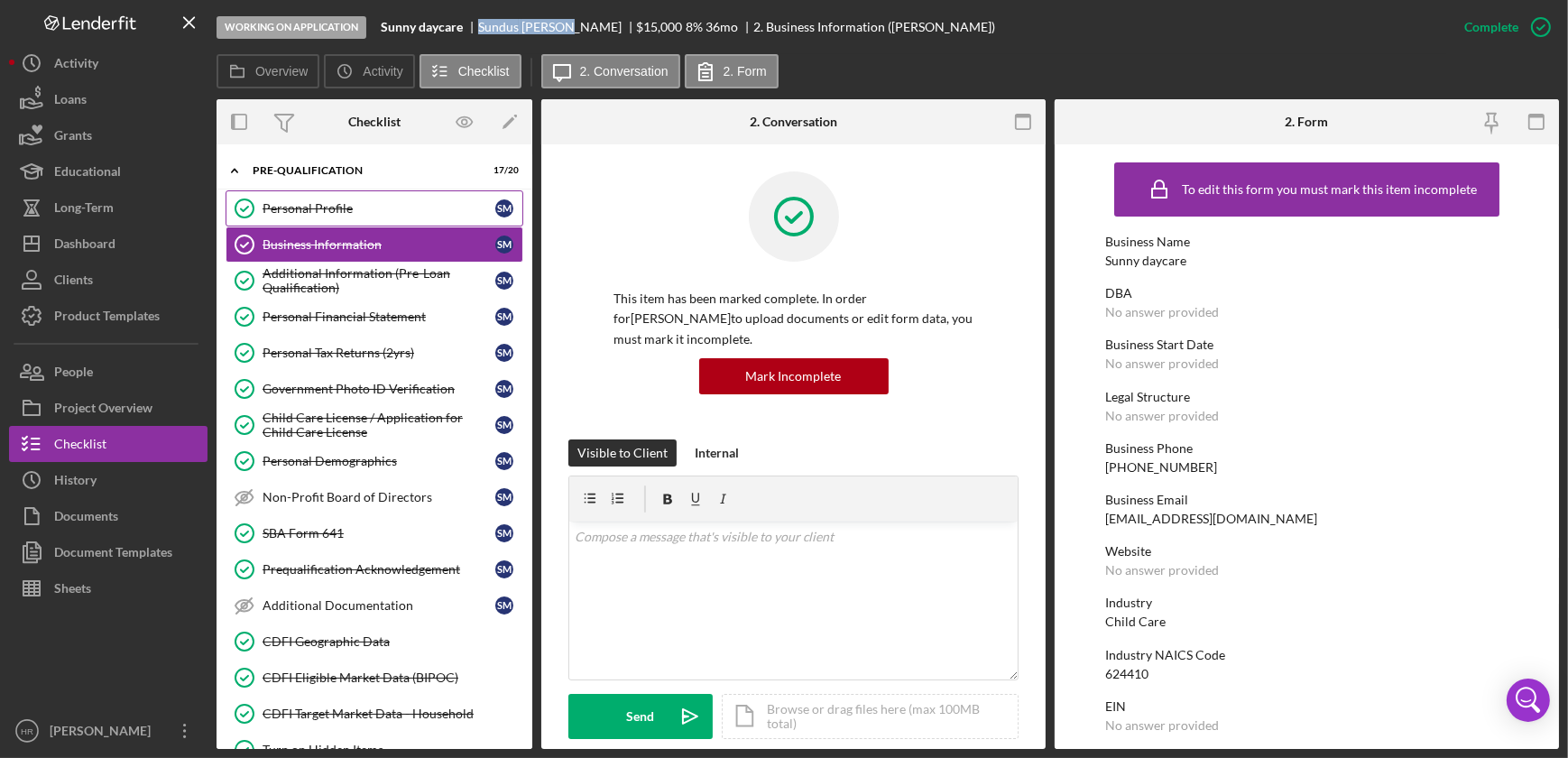
click at [348, 216] on link "Personal Profile Personal Profile S M" at bounding box center [374, 208] width 298 height 36
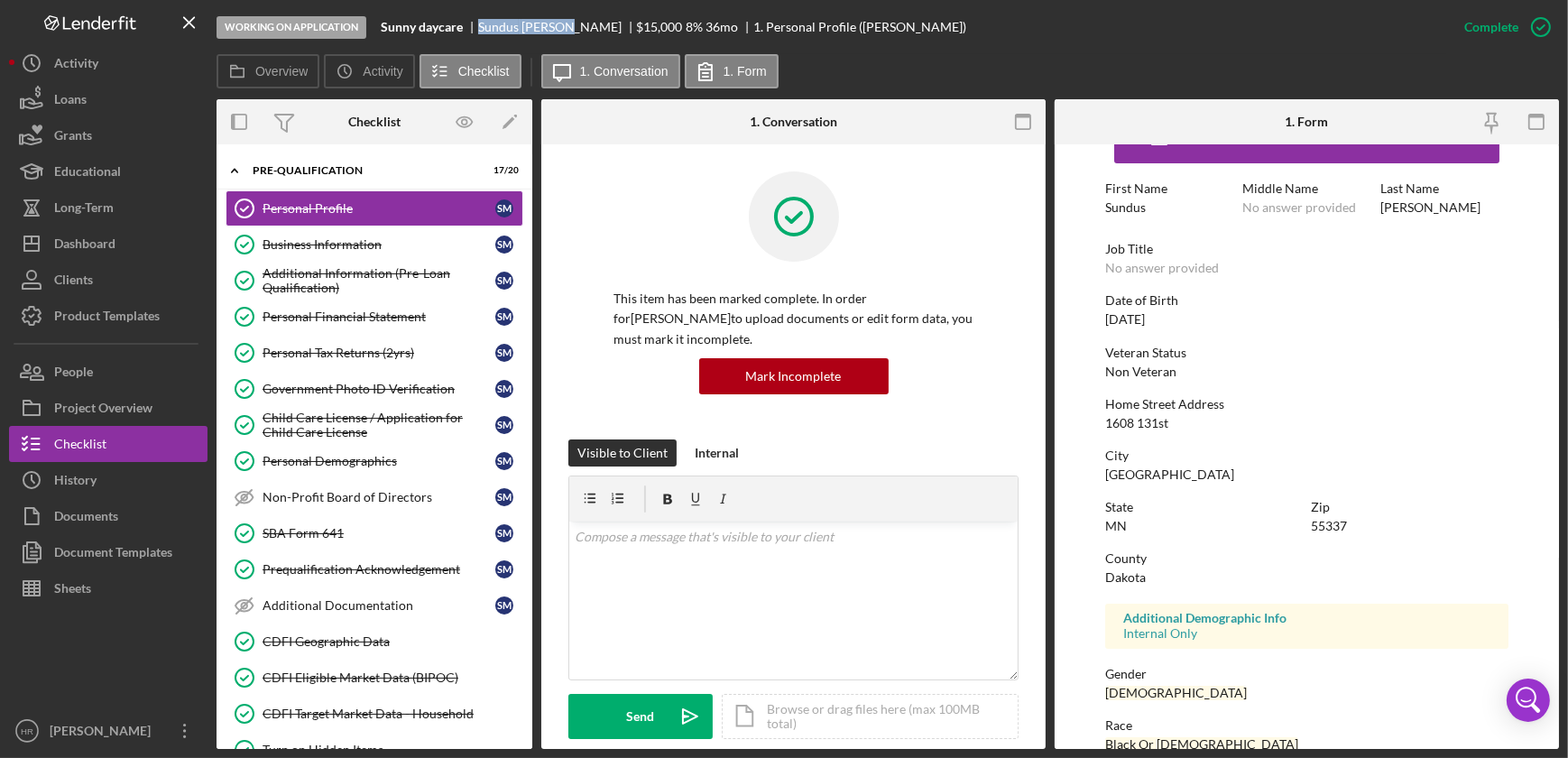
scroll to position [81, 0]
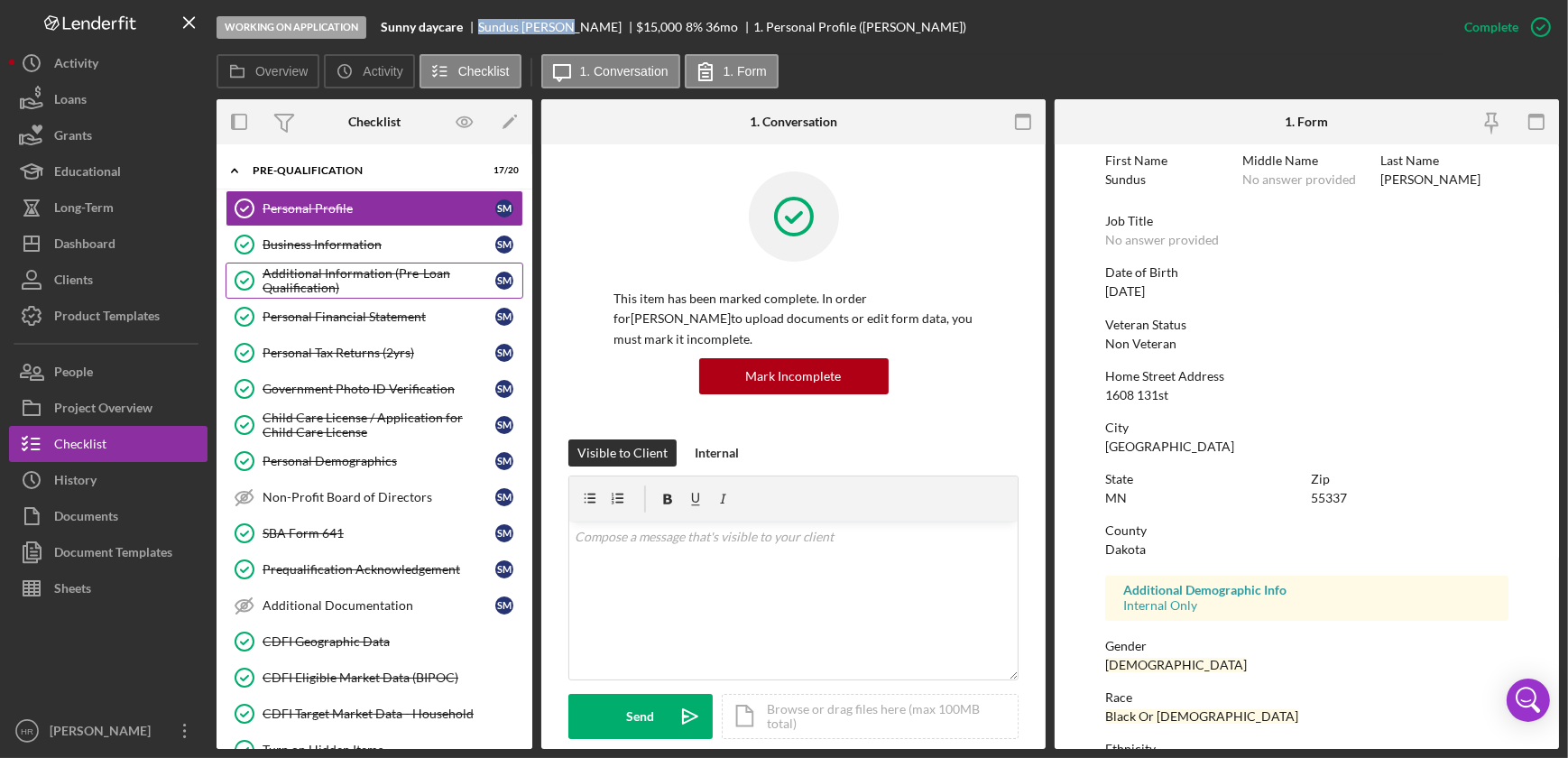
click at [404, 275] on div "Additional Information (Pre-Loan Qualification)" at bounding box center [379, 280] width 233 height 29
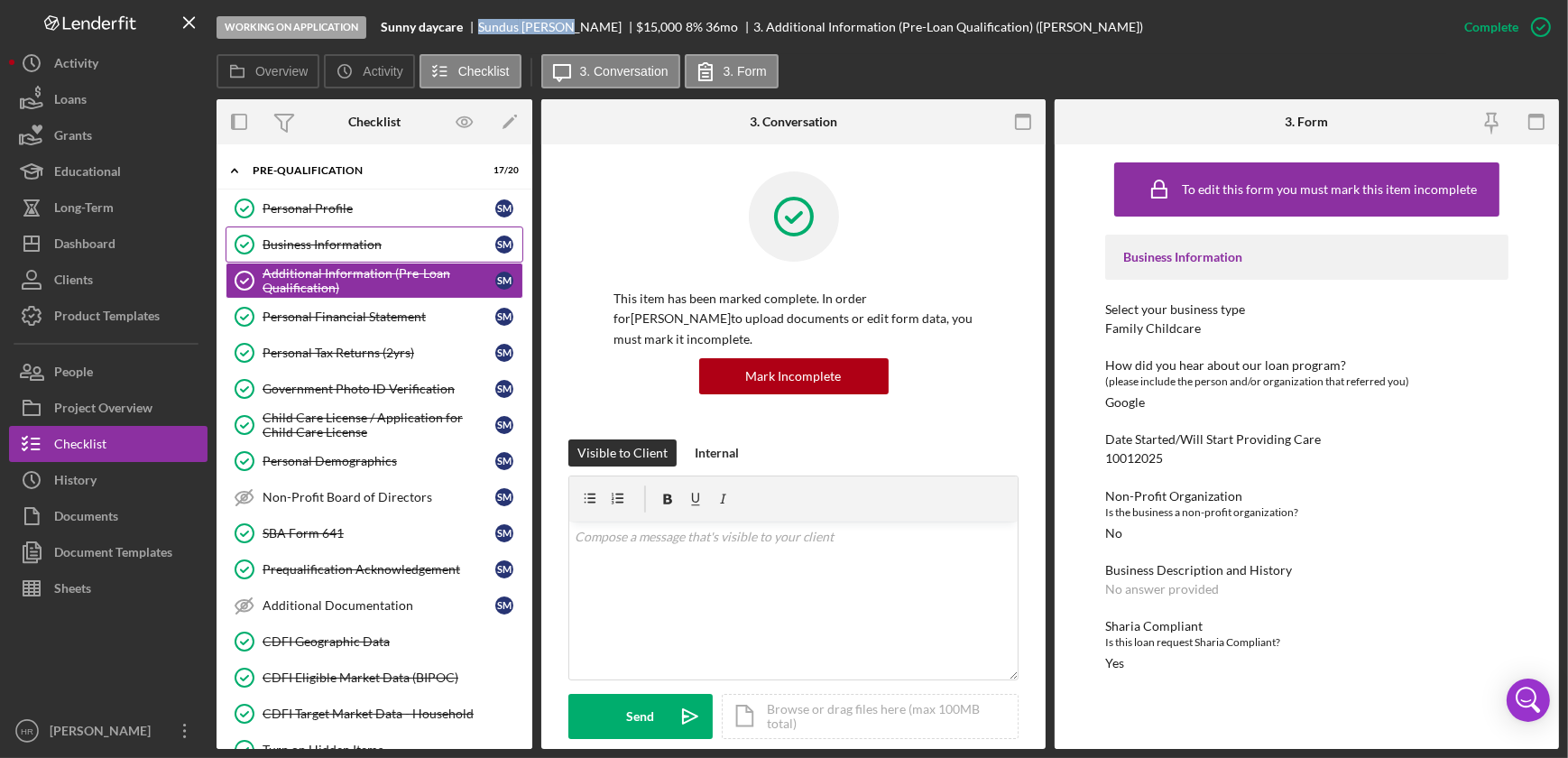
click at [390, 244] on div "Business Information" at bounding box center [379, 245] width 233 height 15
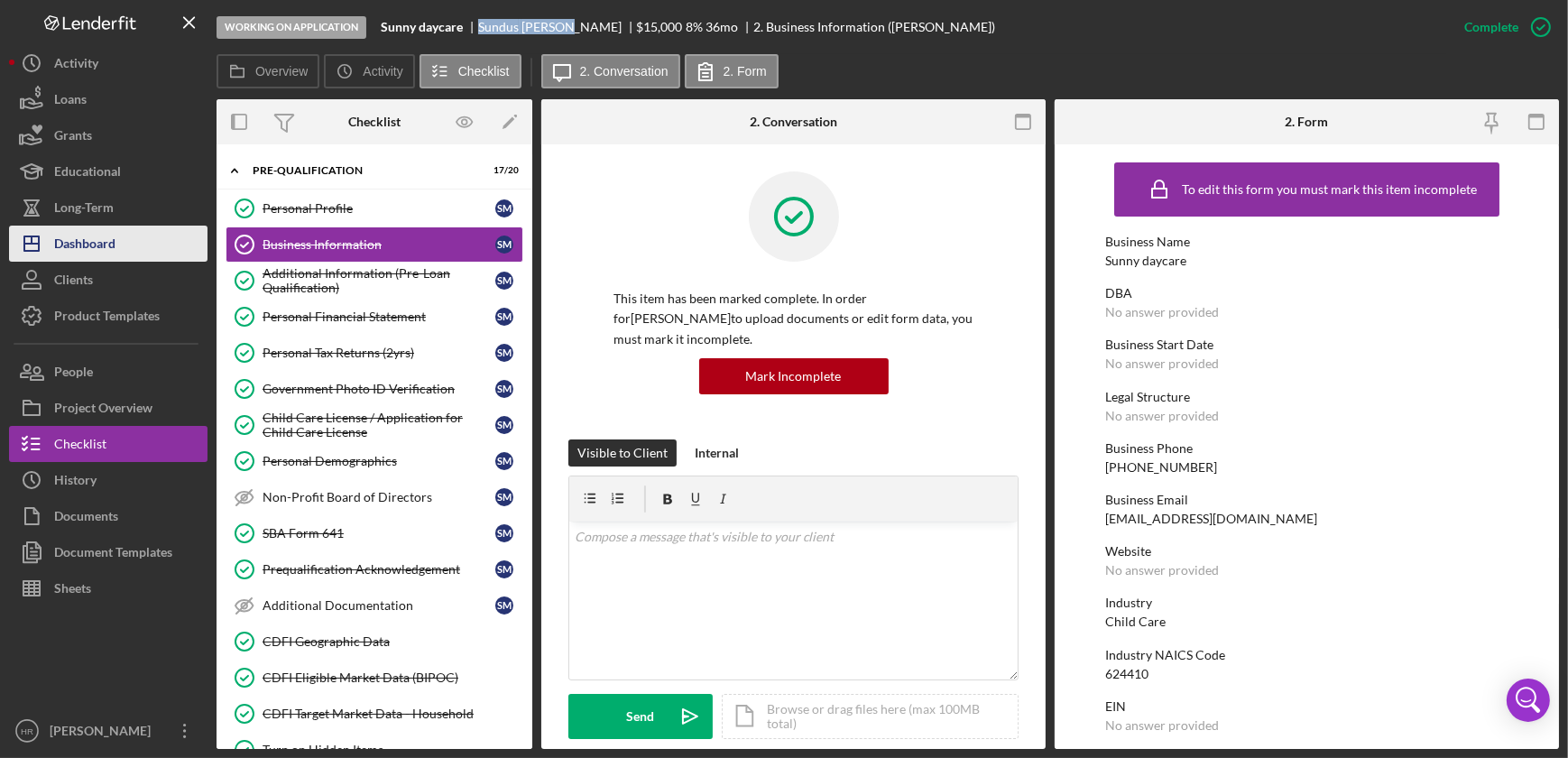
click at [133, 244] on button "Icon/Dashboard Dashboard" at bounding box center [108, 243] width 199 height 36
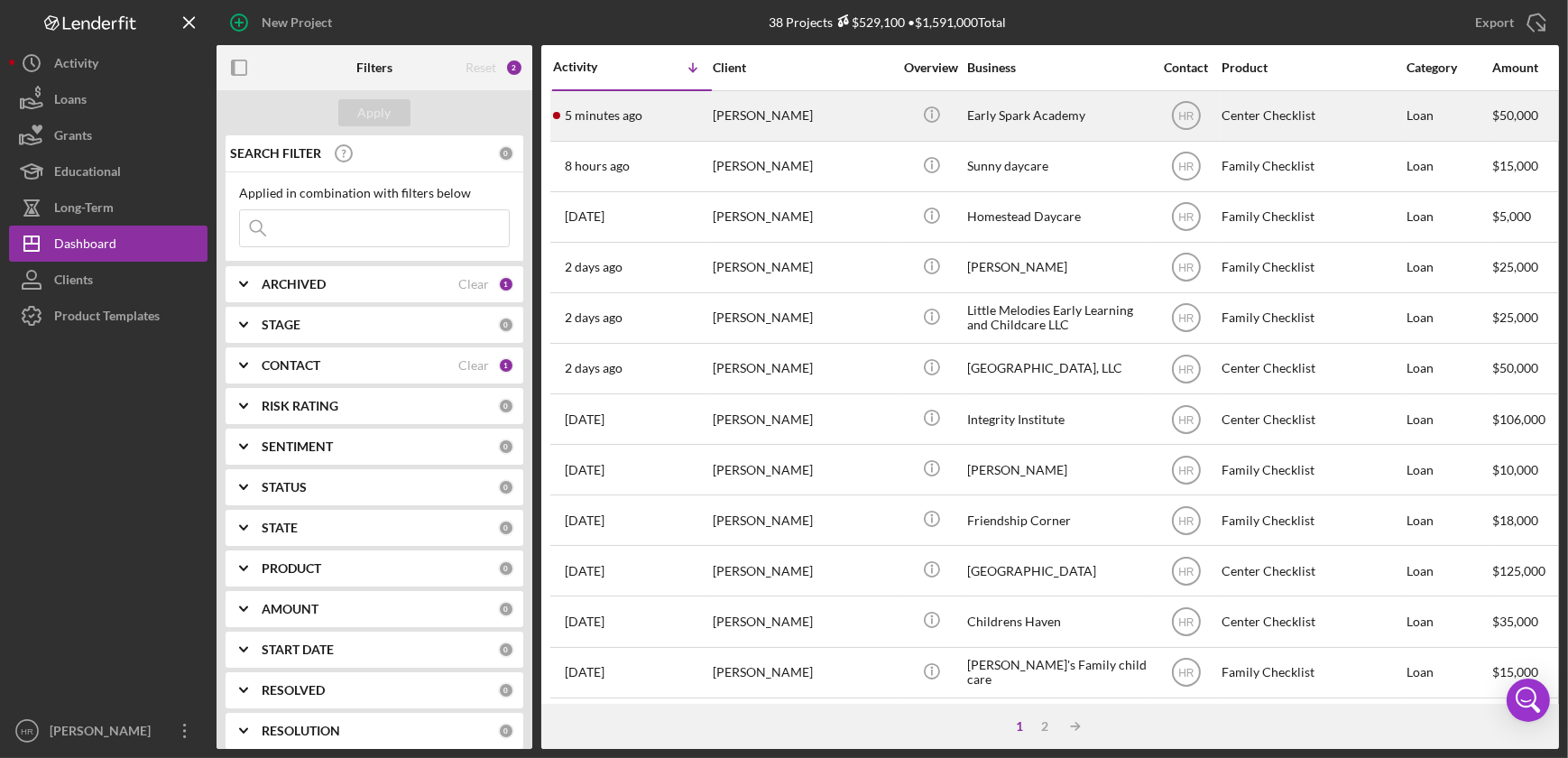
click at [801, 128] on div "[PERSON_NAME]" at bounding box center [802, 116] width 180 height 48
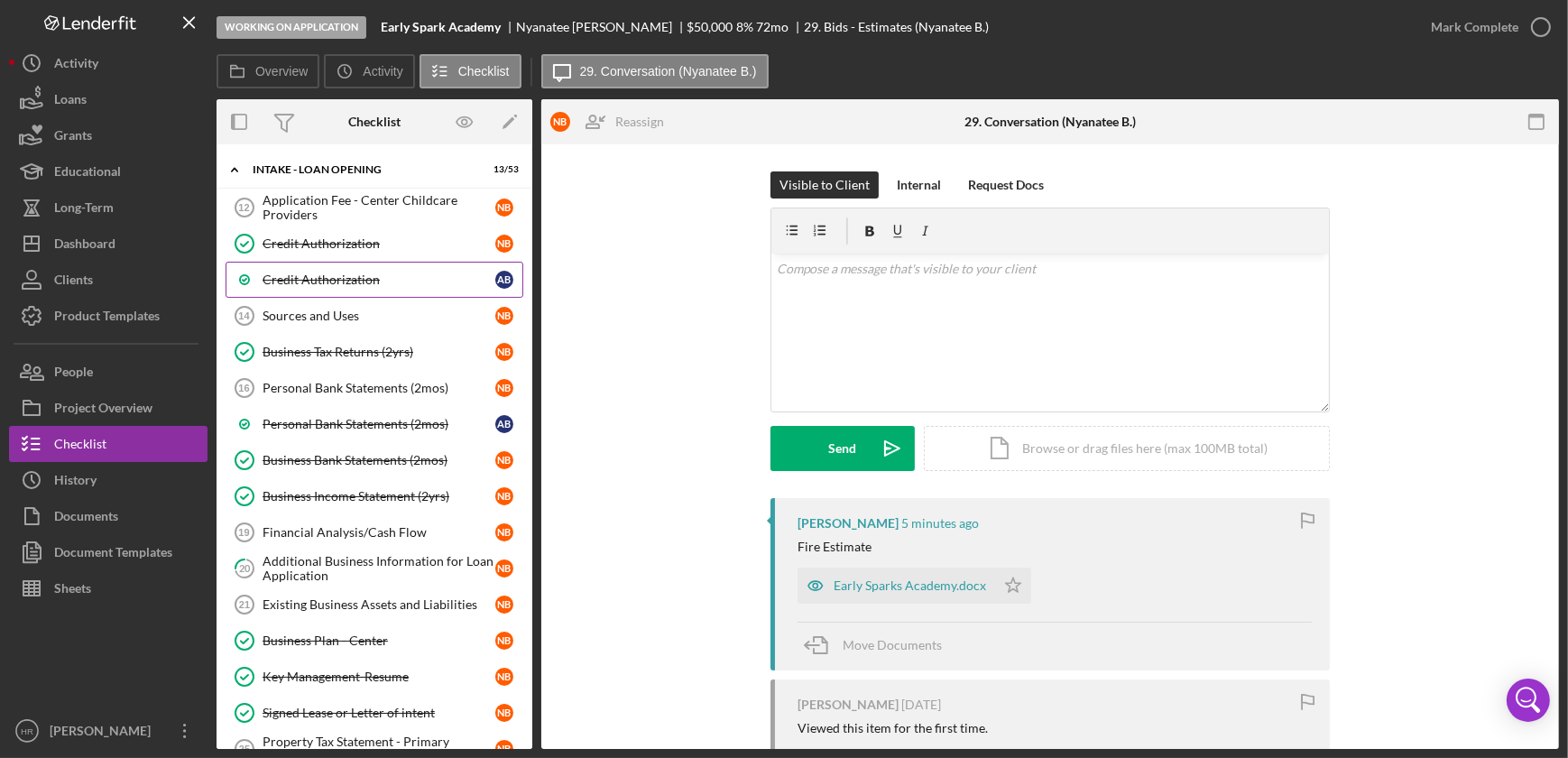
scroll to position [67, 0]
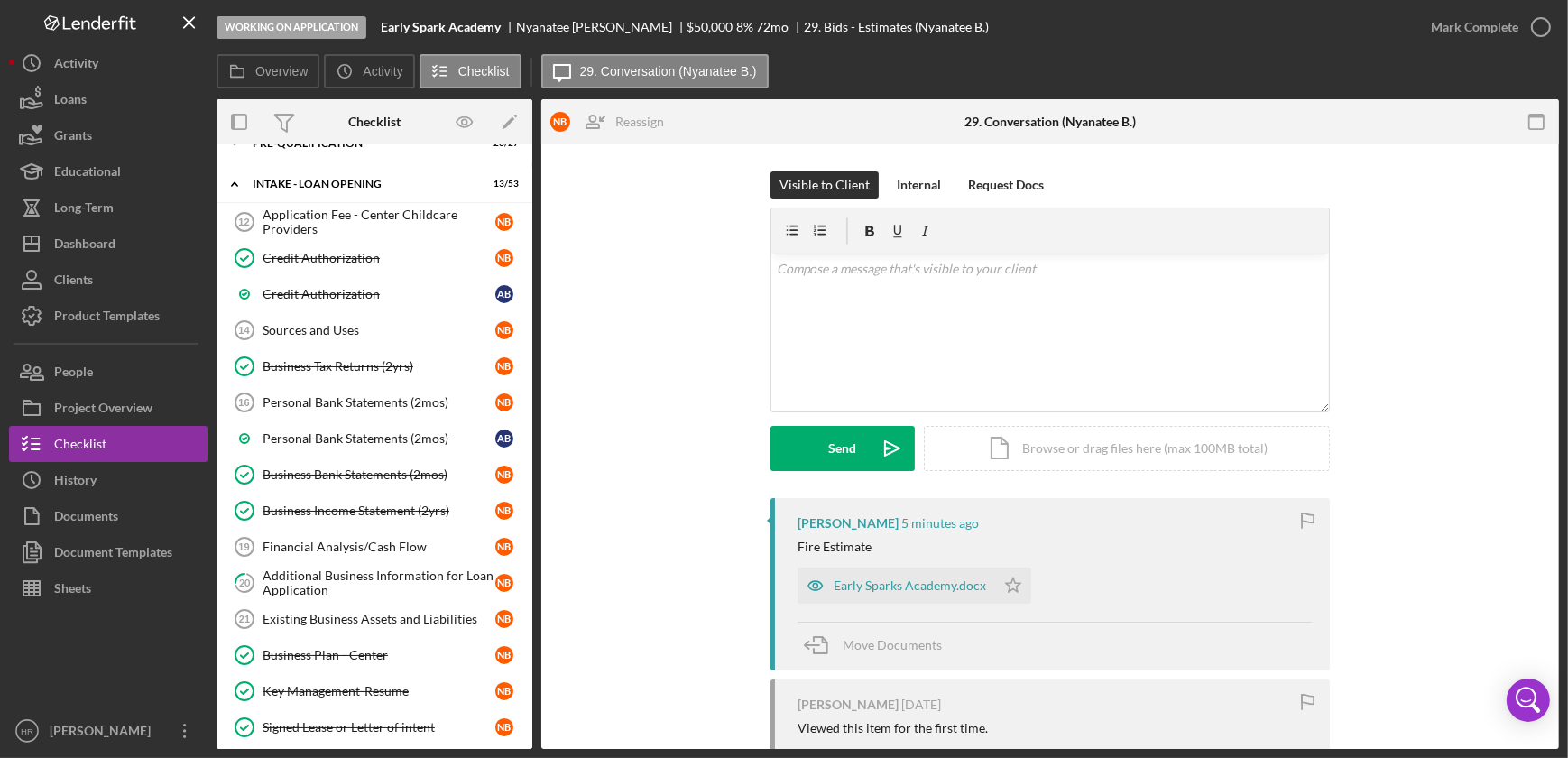
drag, startPoint x: 857, startPoint y: 581, endPoint x: 851, endPoint y: 559, distance: 22.8
click at [863, 581] on div "Early Sparks Academy.docx" at bounding box center [910, 586] width 153 height 15
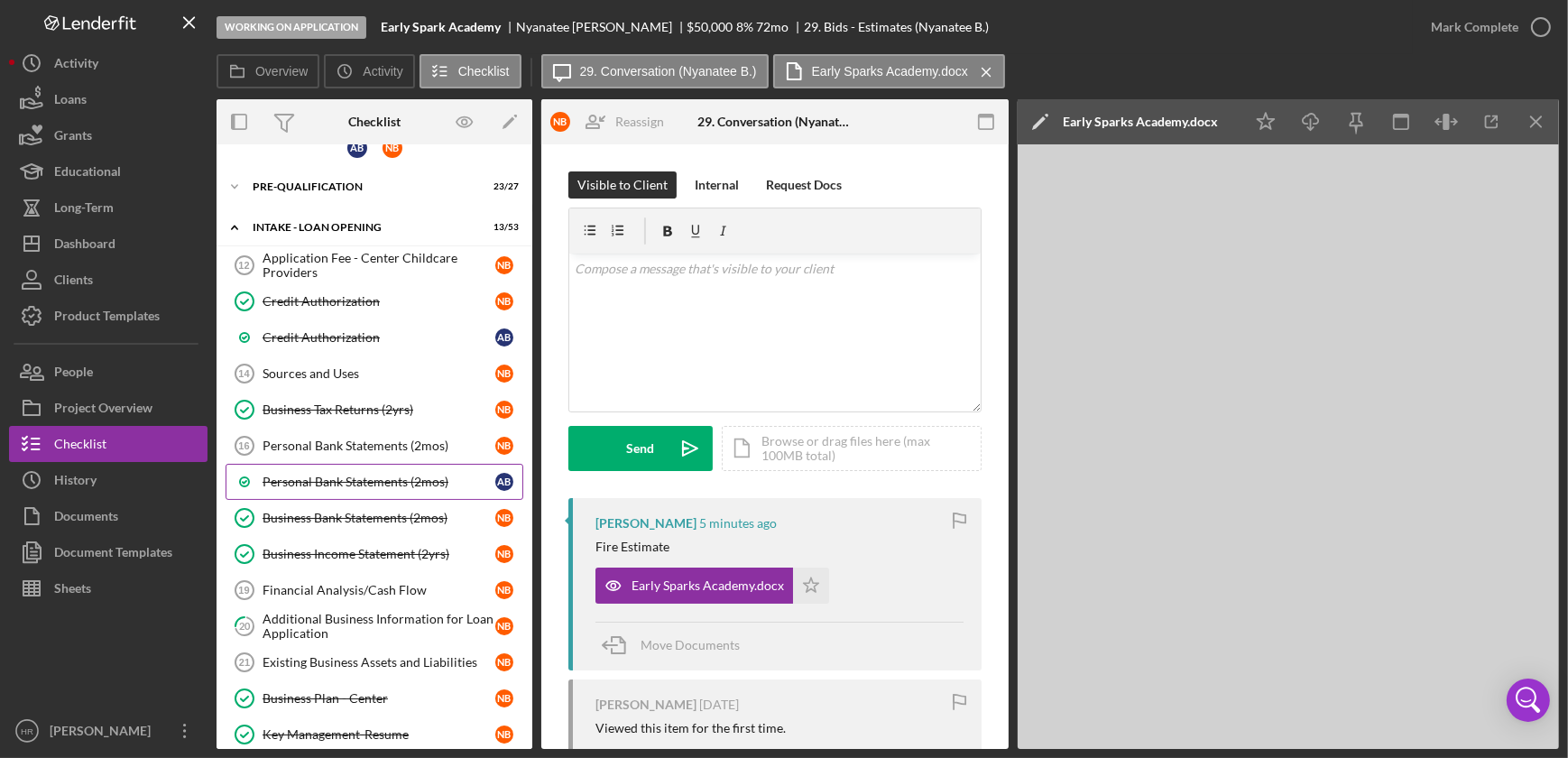
scroll to position [0, 0]
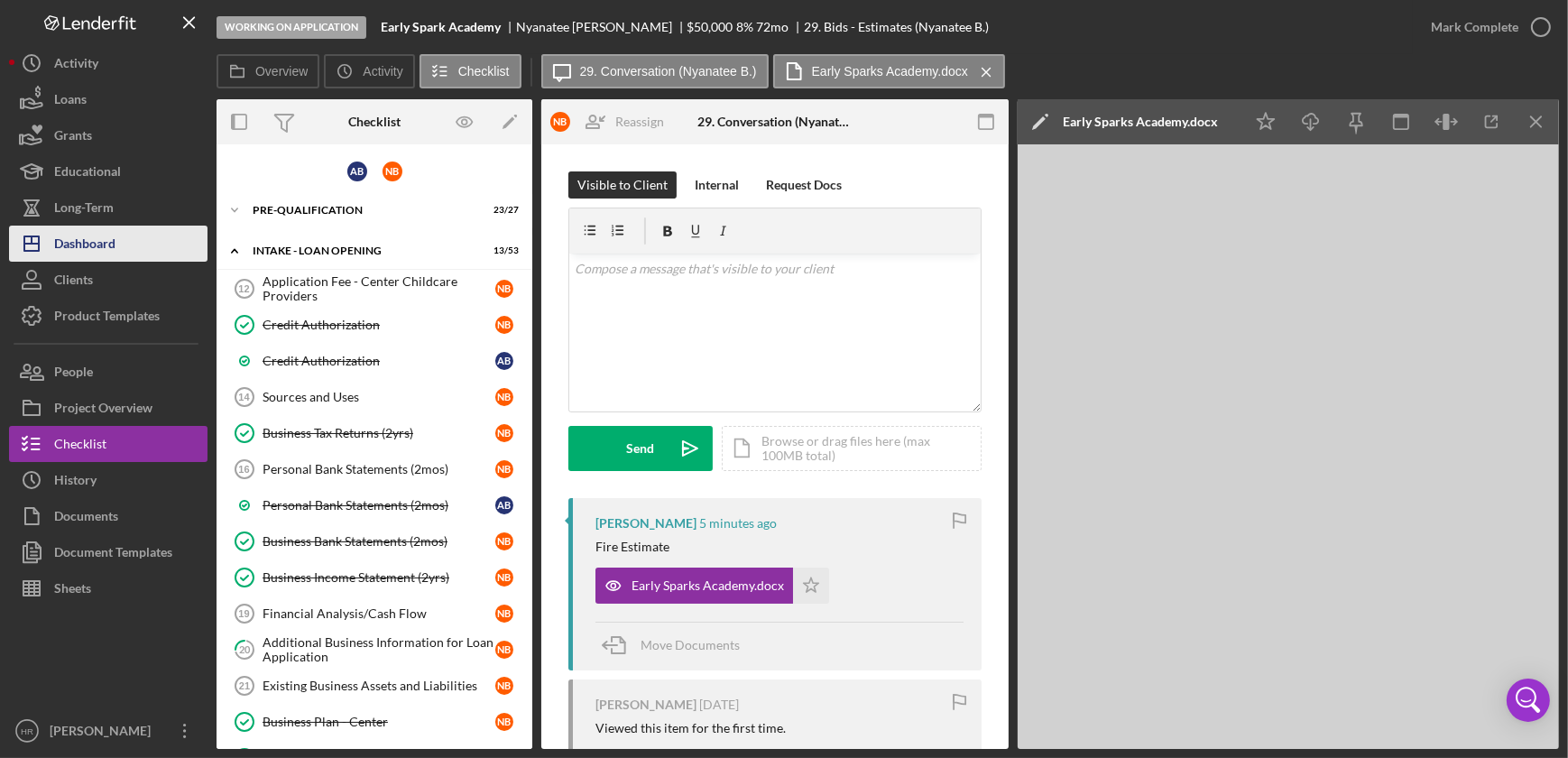
click at [125, 249] on button "Icon/Dashboard Dashboard" at bounding box center [108, 243] width 199 height 36
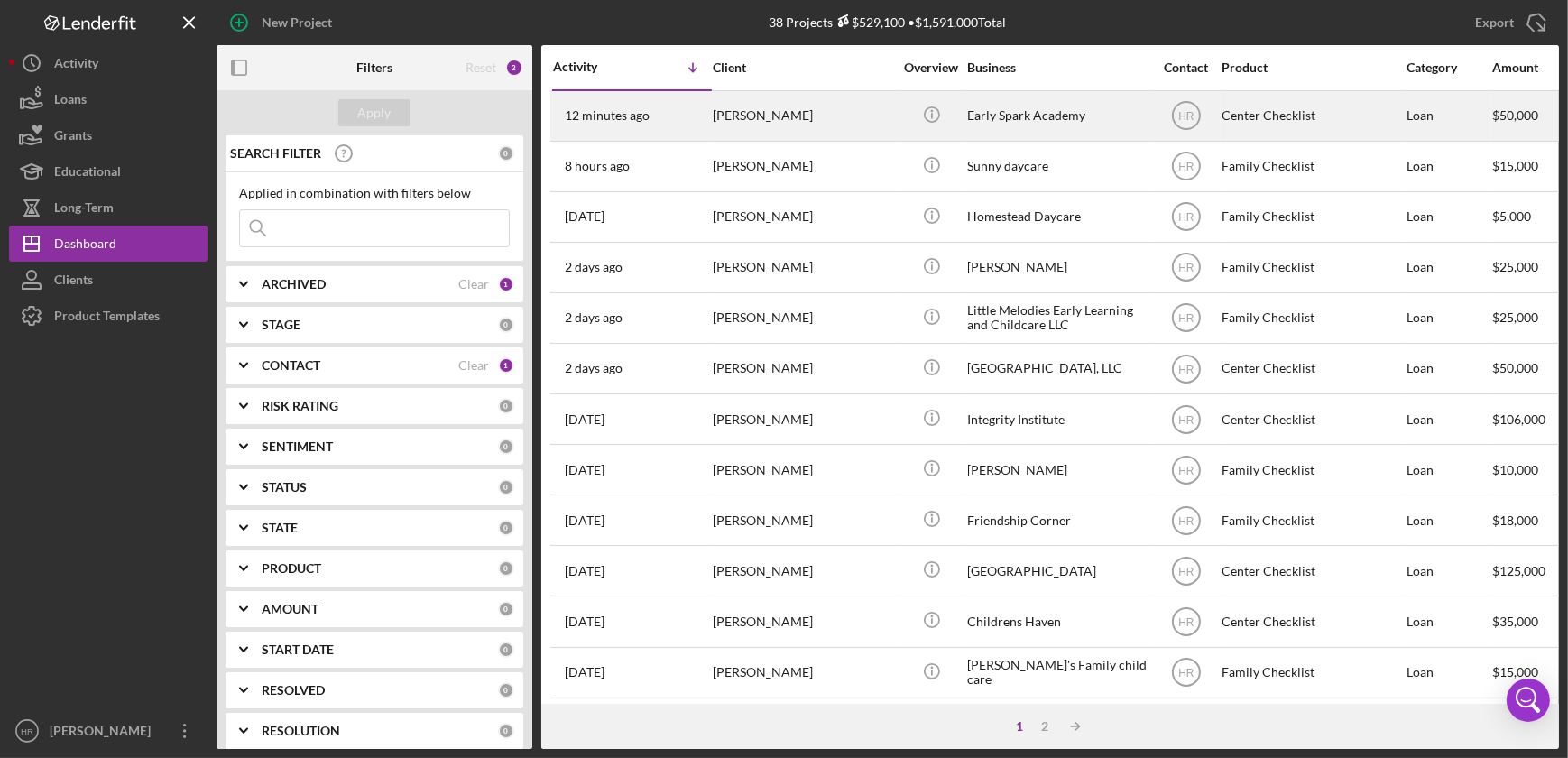
click at [799, 118] on div "[PERSON_NAME]" at bounding box center [802, 116] width 180 height 48
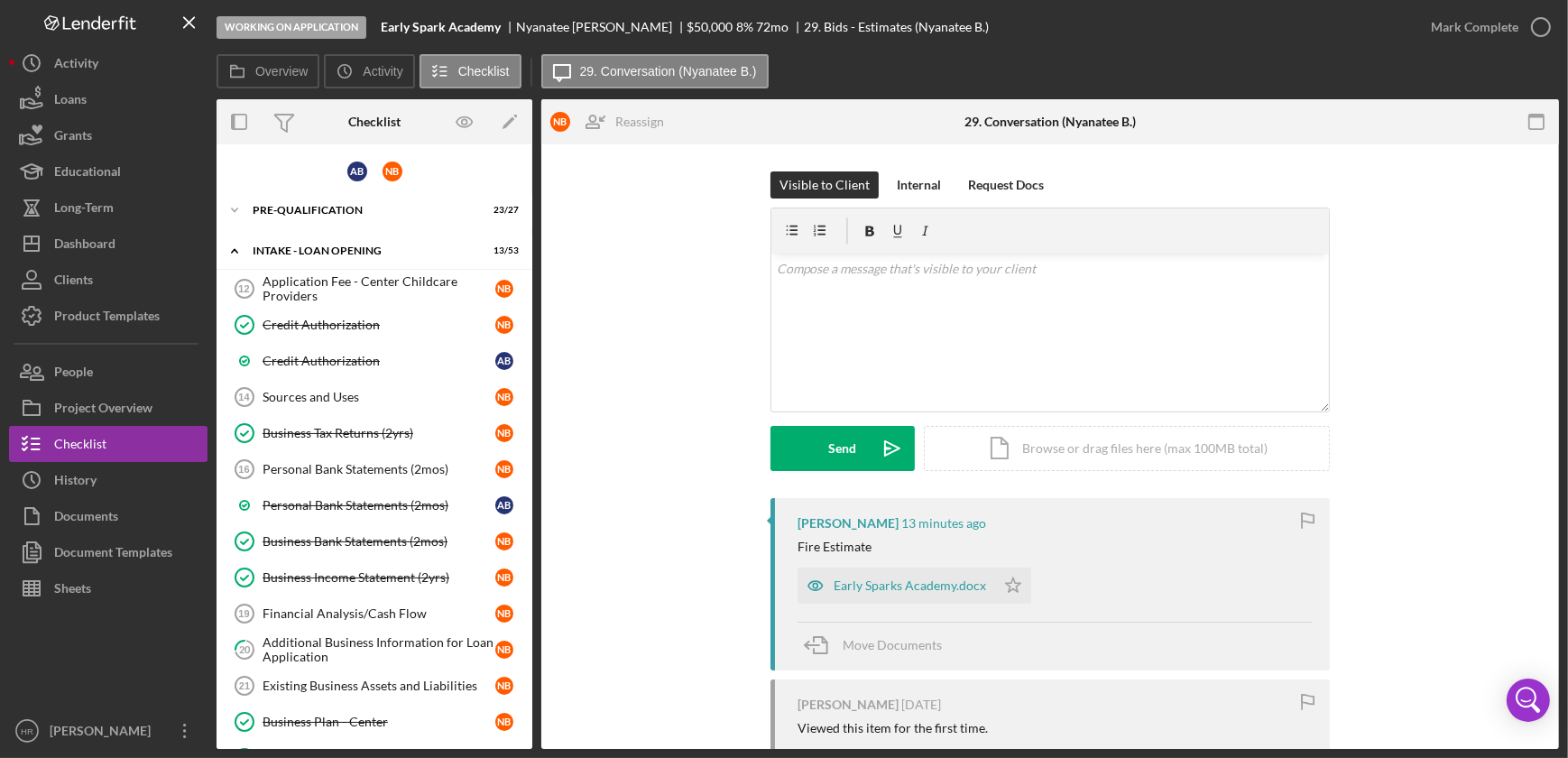
click at [326, 206] on div "Pre-Qualification" at bounding box center [381, 211] width 257 height 11
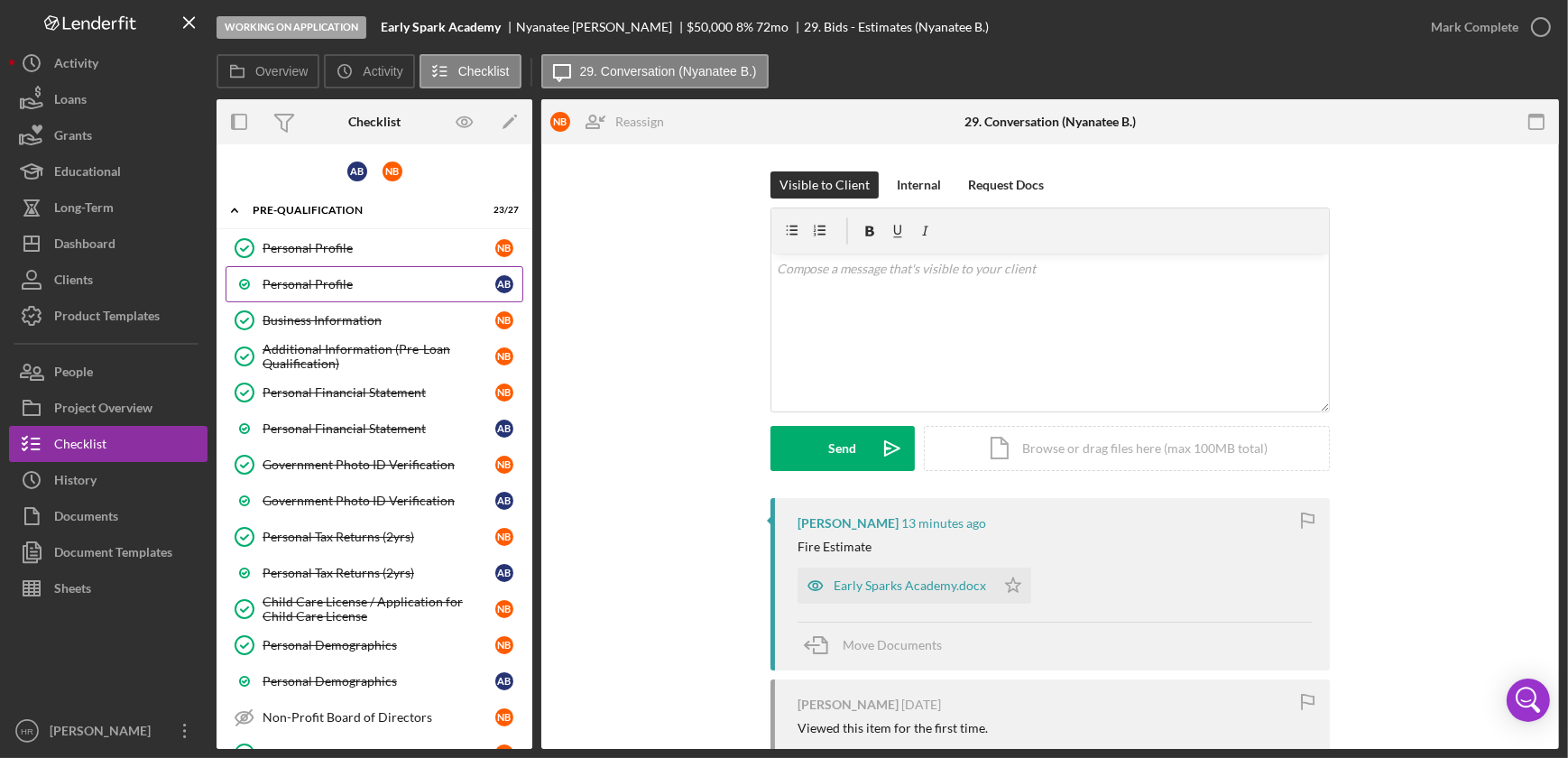
click at [322, 299] on link "Personal Profile A B" at bounding box center [374, 284] width 298 height 36
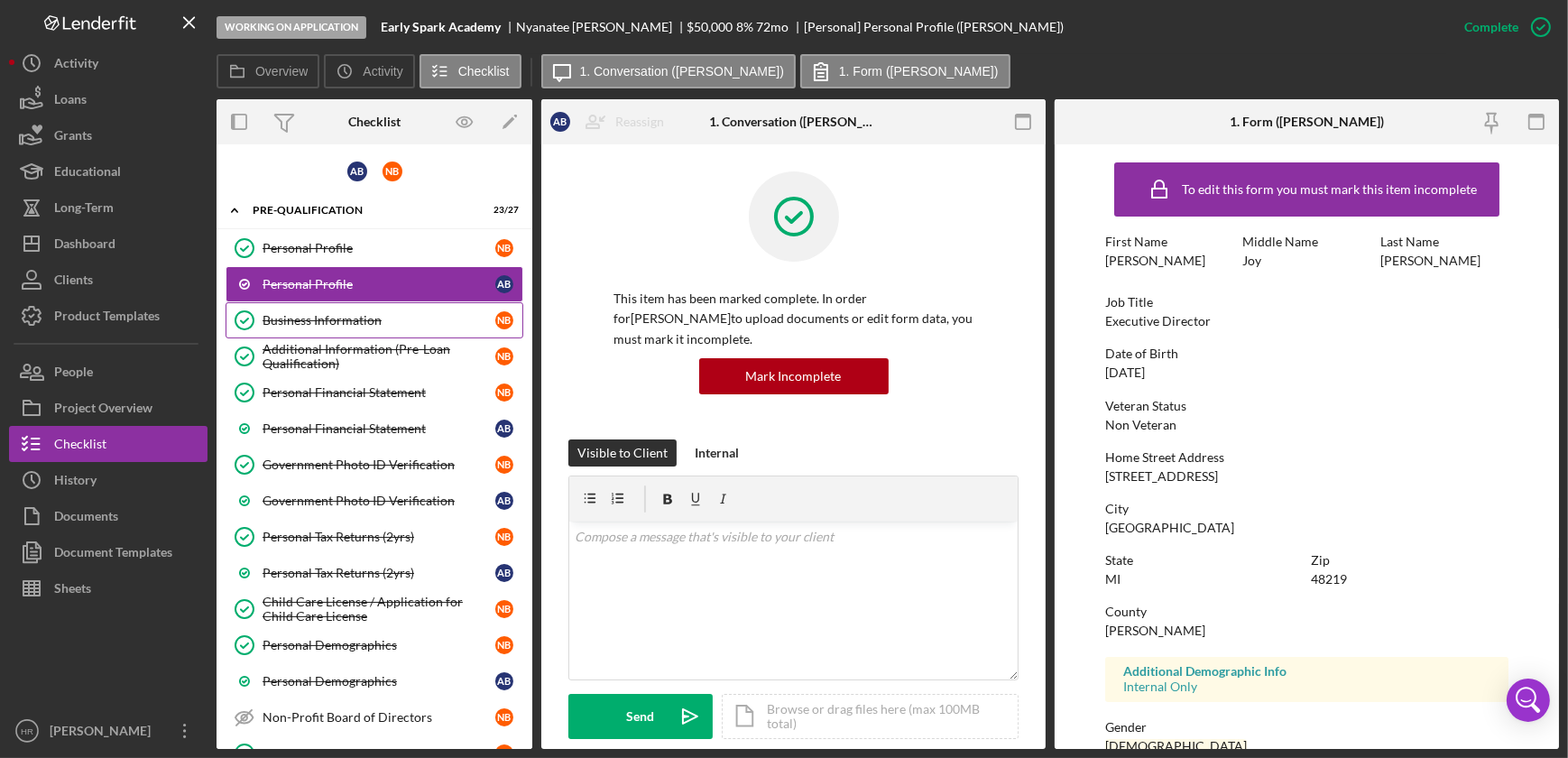
click at [320, 316] on div "Business Information" at bounding box center [379, 321] width 233 height 15
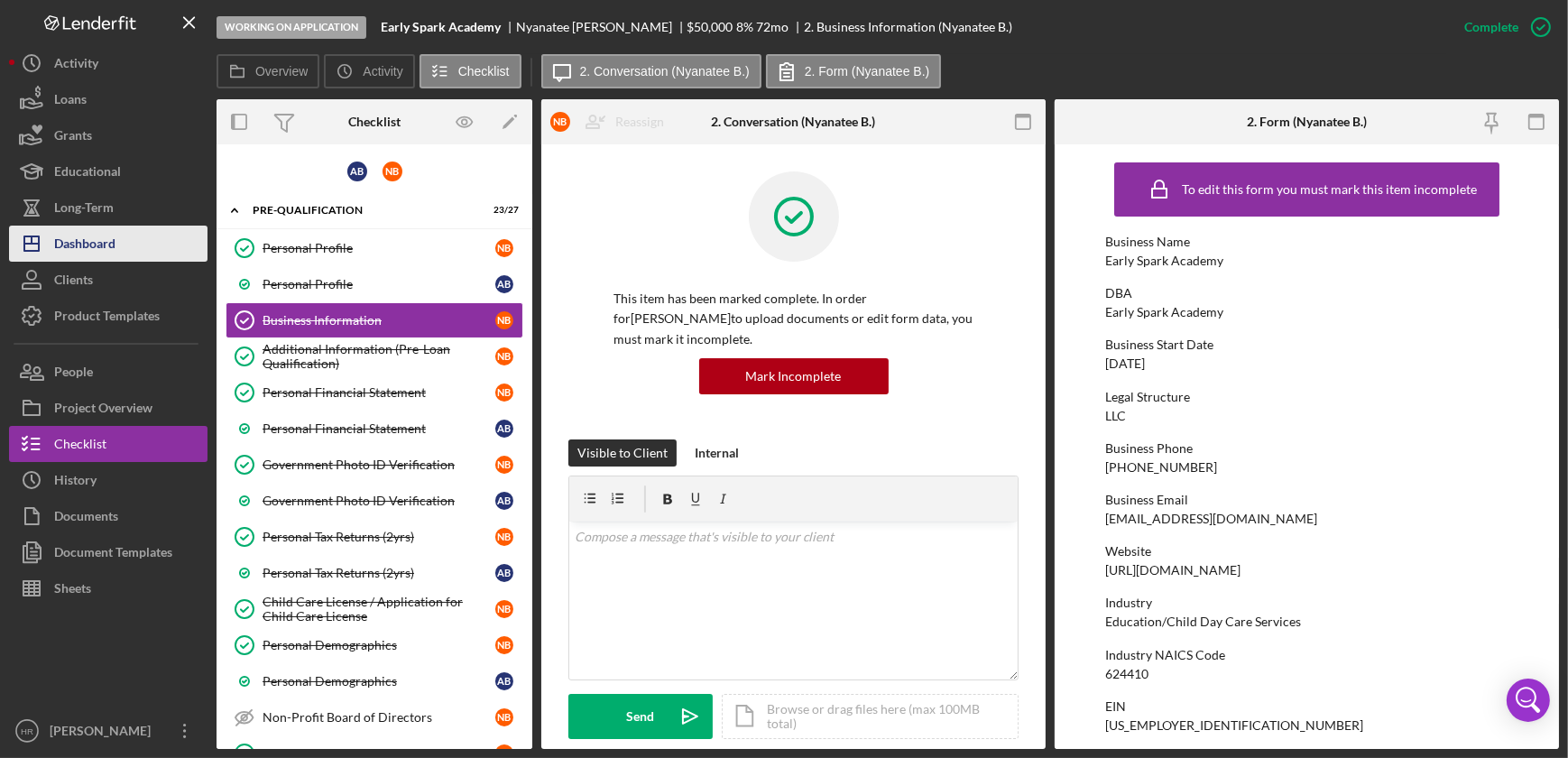
click at [89, 240] on div "Dashboard" at bounding box center [85, 246] width 61 height 41
